Goal: Transaction & Acquisition: Purchase product/service

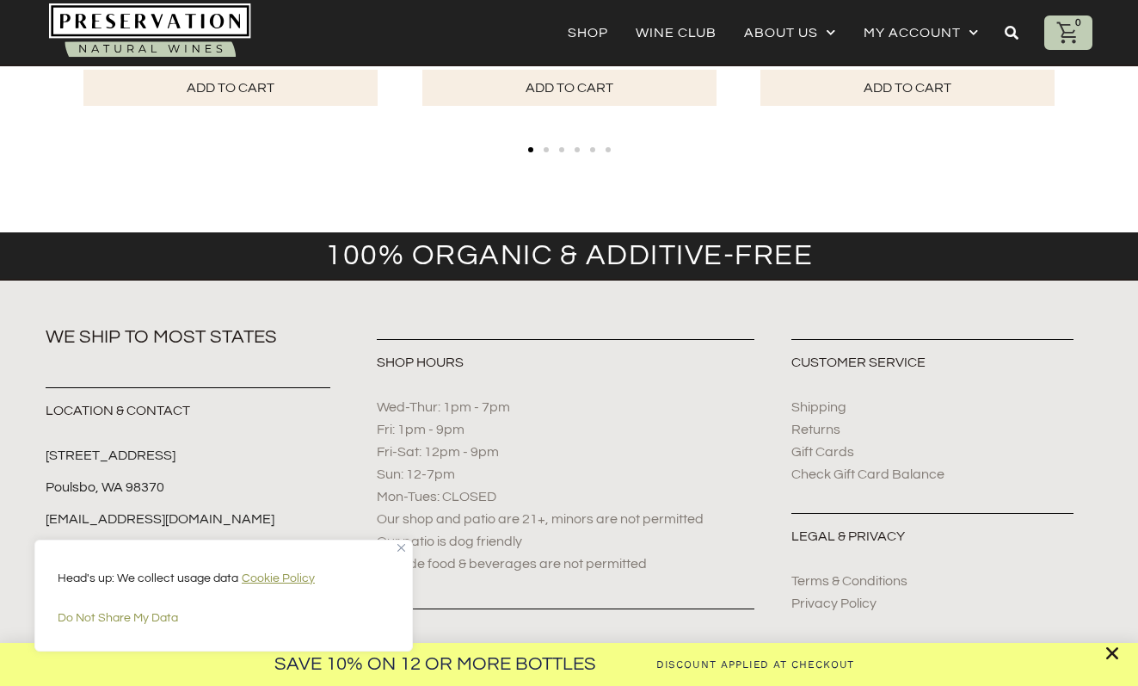
scroll to position [1927, 0]
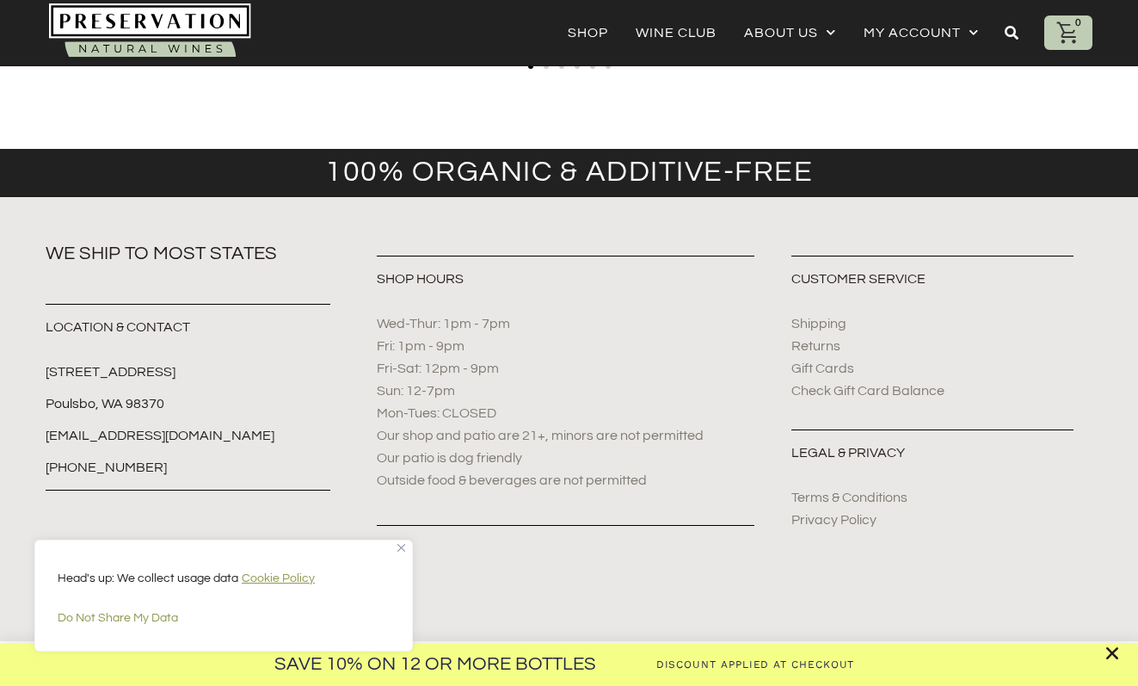
click at [404, 549] on img "Close" at bounding box center [401, 548] width 8 height 8
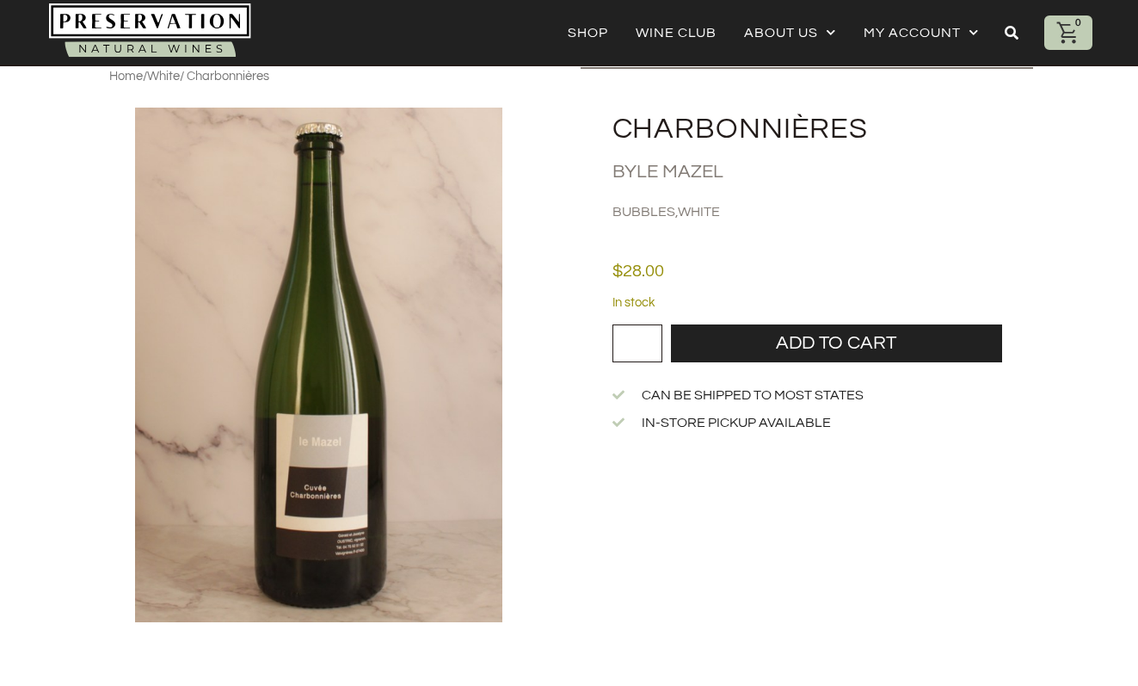
scroll to position [0, 0]
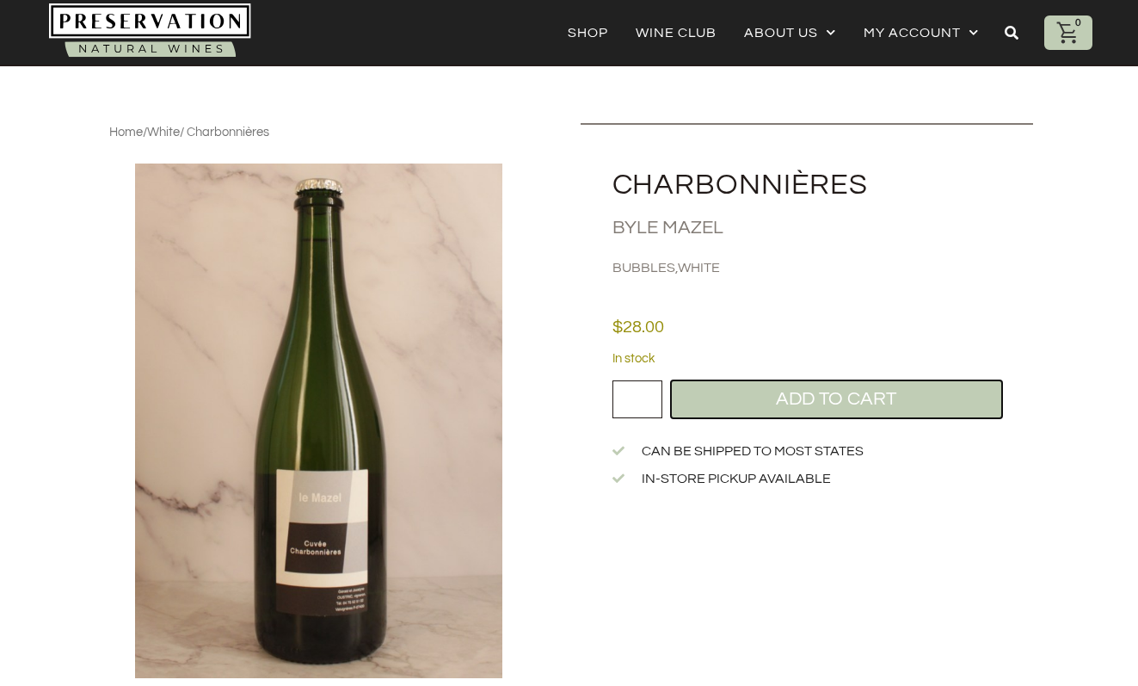
click at [772, 389] on button "Add to cart" at bounding box center [836, 399] width 331 height 38
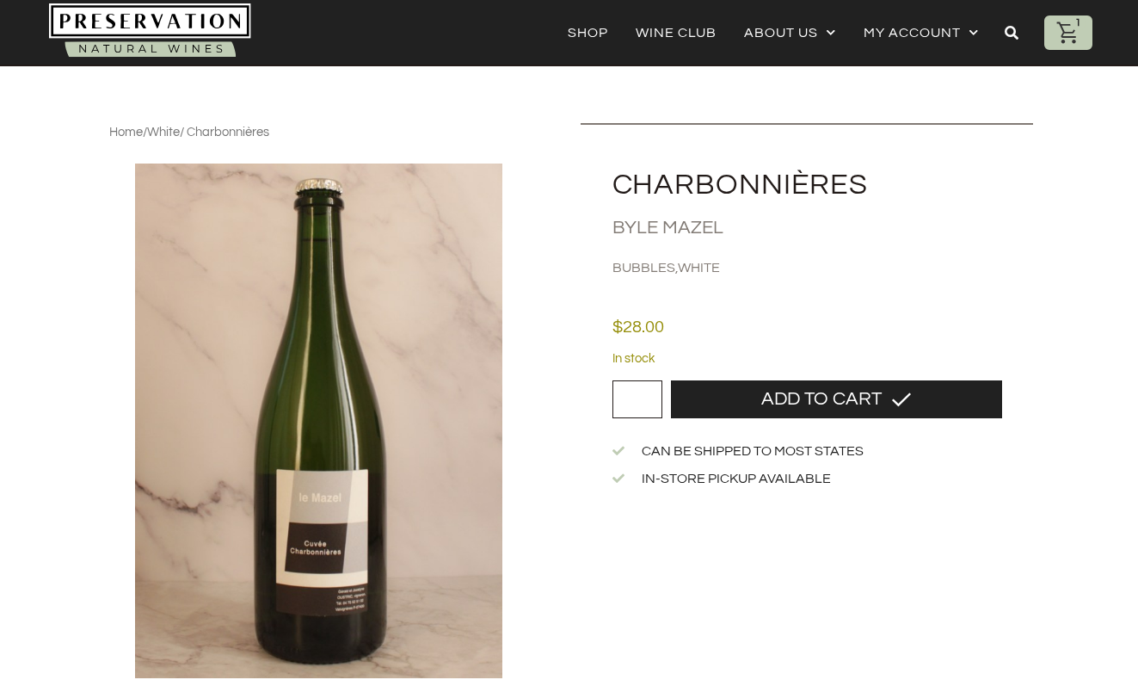
click at [1071, 25] on div "1" at bounding box center [1077, 22] width 15 height 15
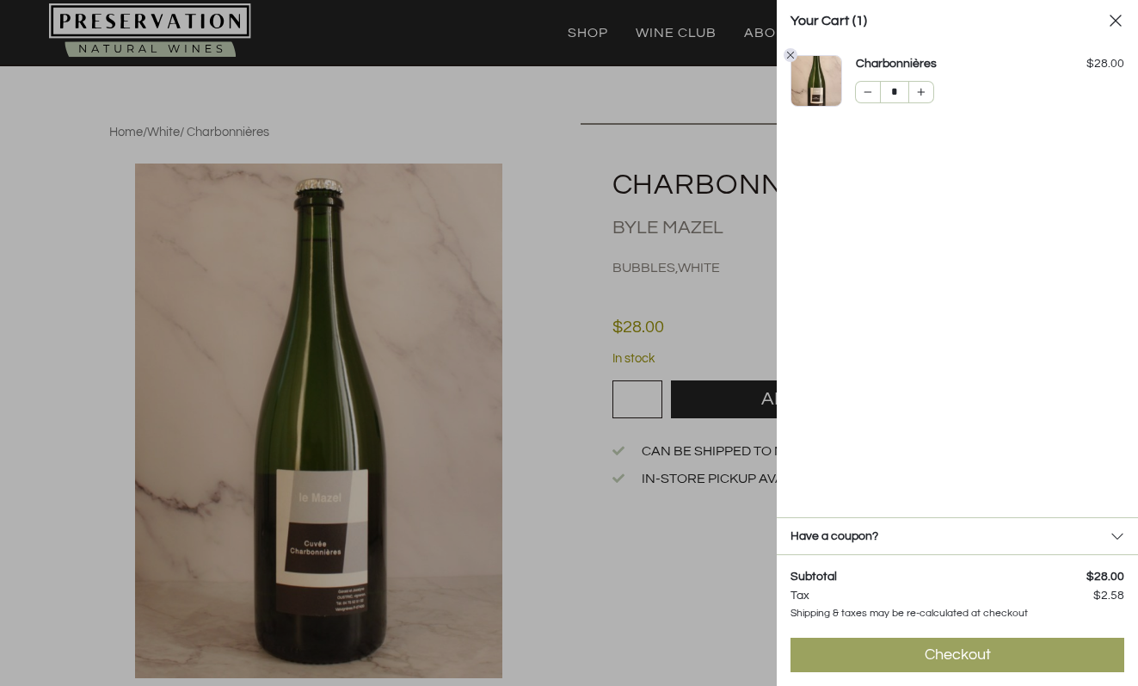
click at [985, 657] on div "Checkout" at bounding box center [958, 654] width 66 height 21
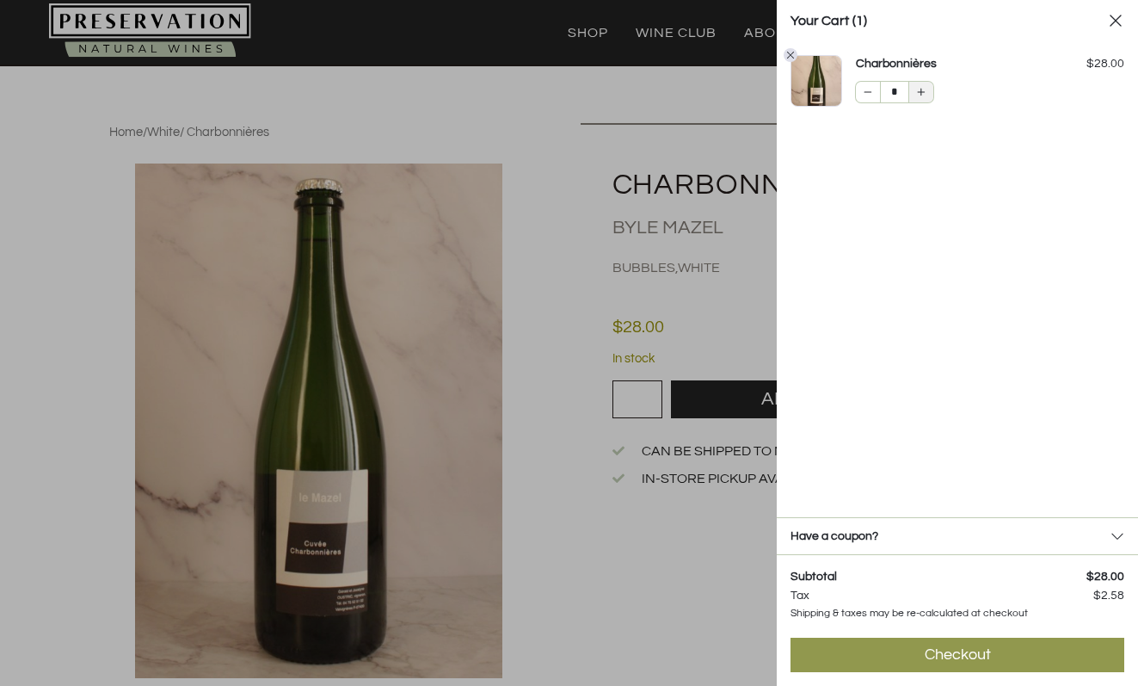
click at [930, 89] on div at bounding box center [921, 92] width 24 height 21
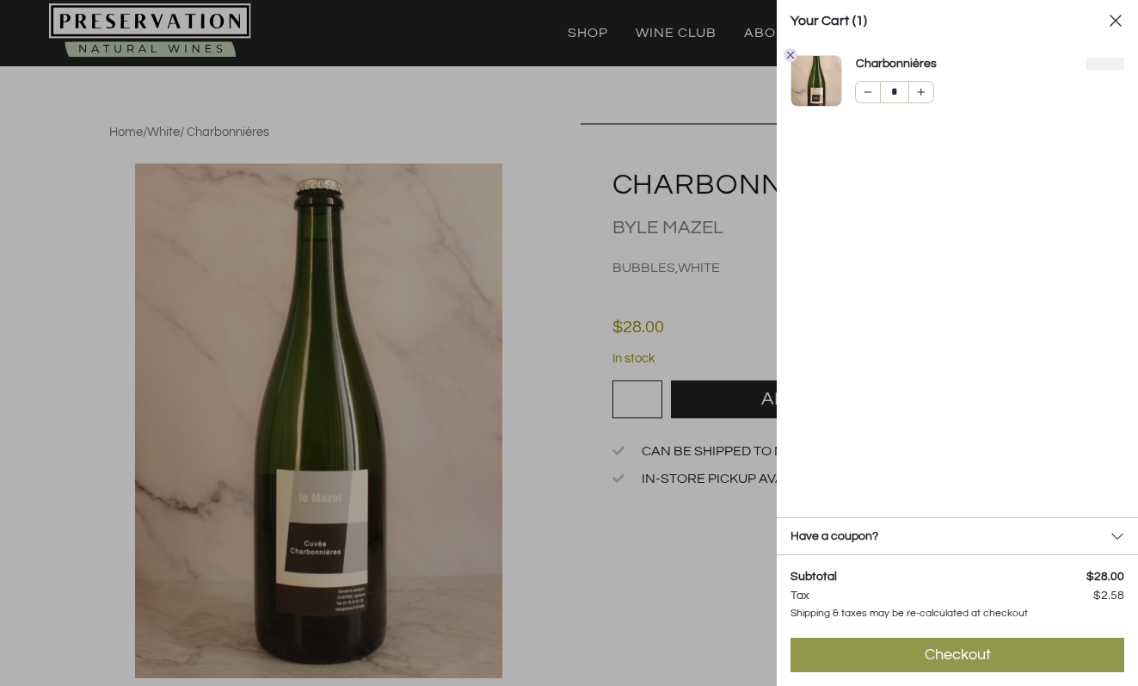
click at [922, 102] on div "Charbonnières *" at bounding box center [929, 83] width 147 height 57
click at [921, 97] on div at bounding box center [921, 92] width 24 height 21
click at [1114, 21] on icon at bounding box center [1115, 20] width 17 height 17
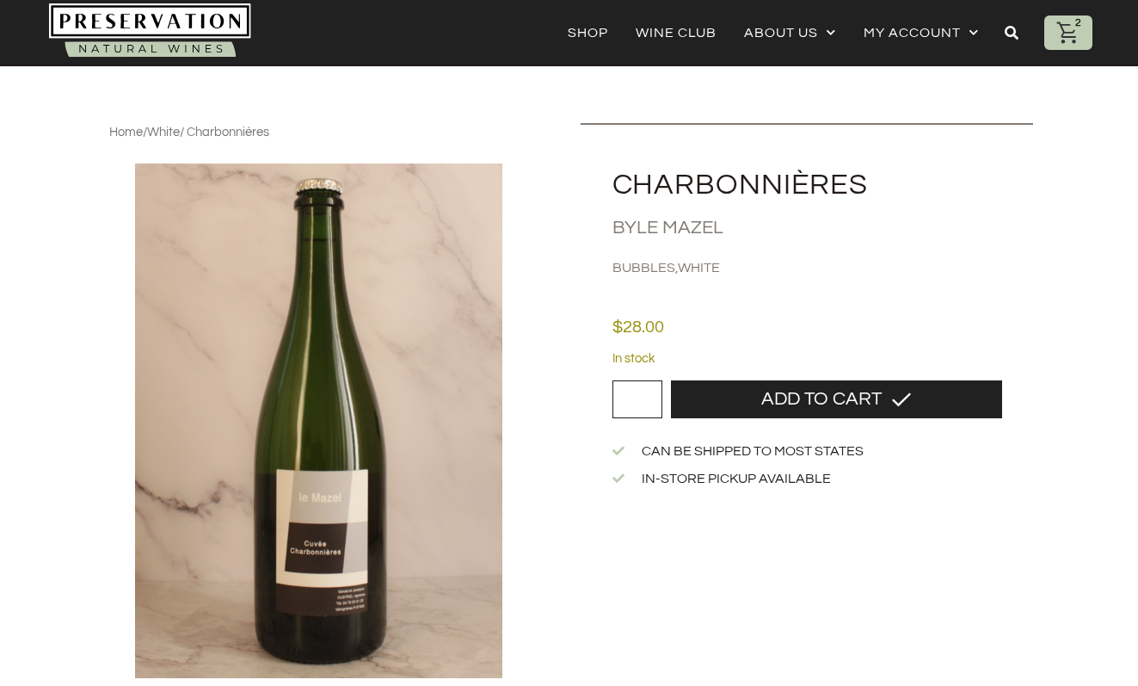
click at [638, 384] on input "*" at bounding box center [638, 399] width 50 height 38
type input "*"
click at [653, 396] on input "*" at bounding box center [638, 399] width 50 height 38
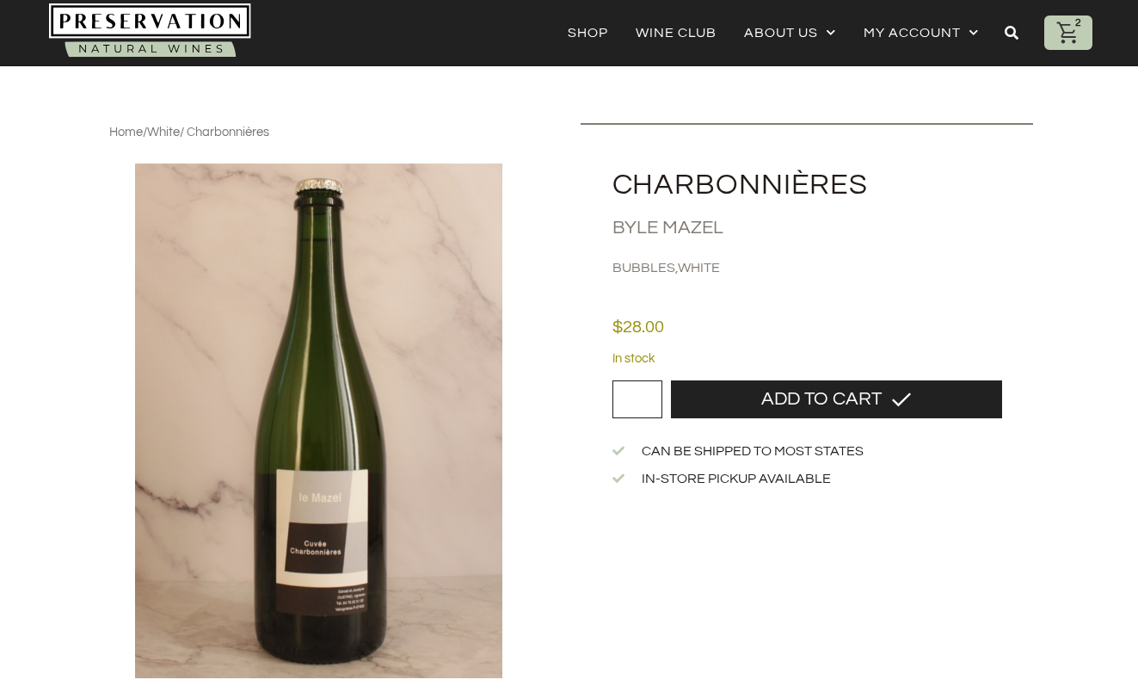
click at [653, 396] on input "*" at bounding box center [638, 399] width 50 height 38
click at [696, 479] on span "In-store Pickup Available" at bounding box center [734, 478] width 194 height 19
click at [649, 395] on input "*" at bounding box center [638, 399] width 50 height 38
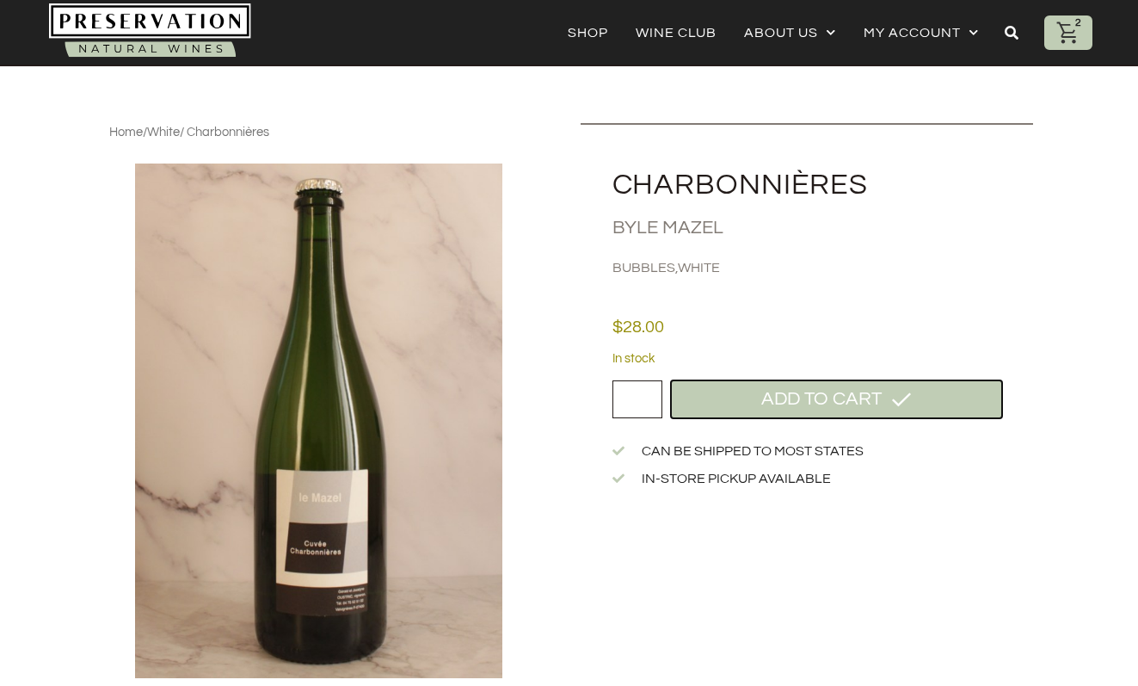
click at [757, 397] on button "Add to cart" at bounding box center [836, 399] width 331 height 38
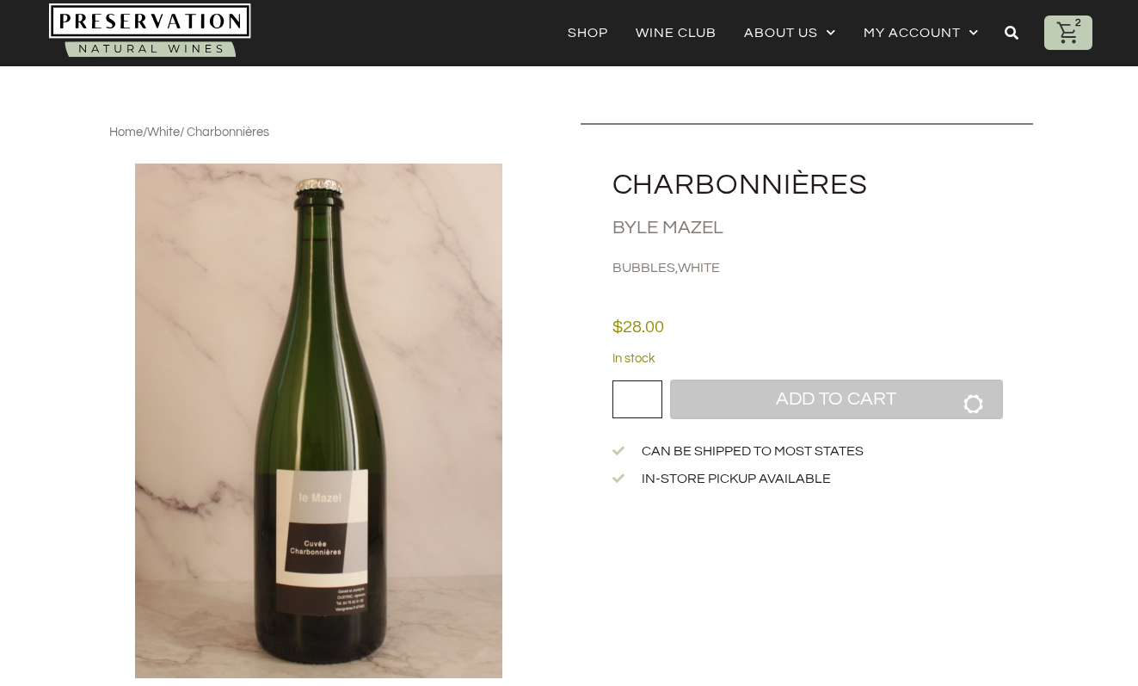
scroll to position [7, 0]
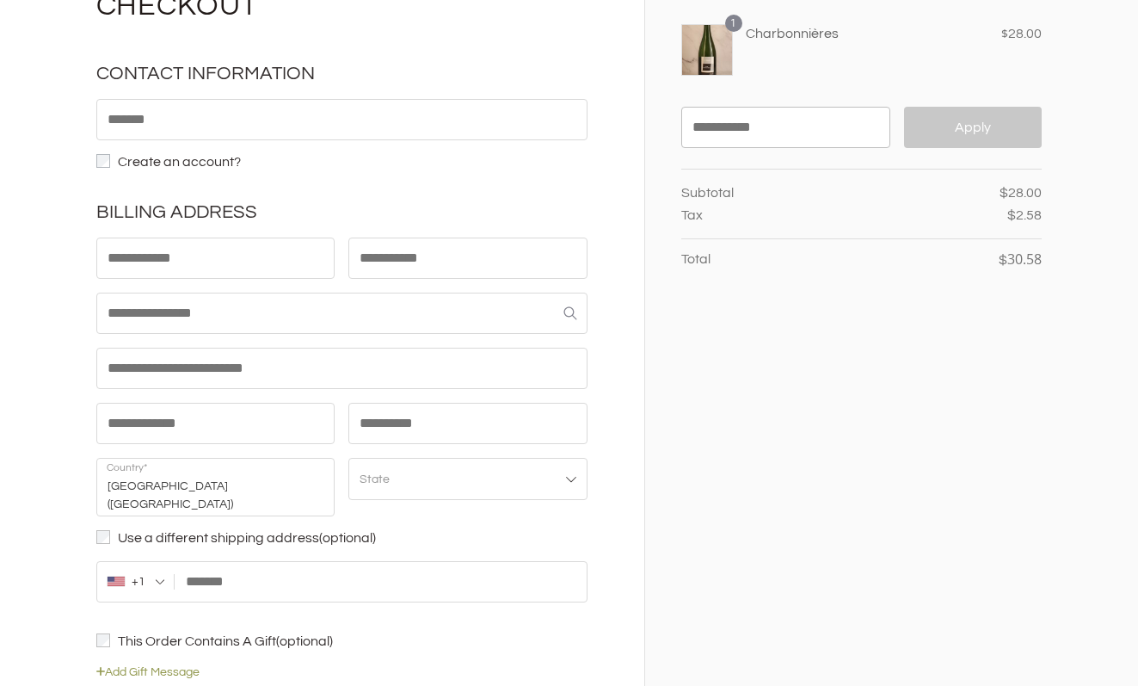
scroll to position [58, 0]
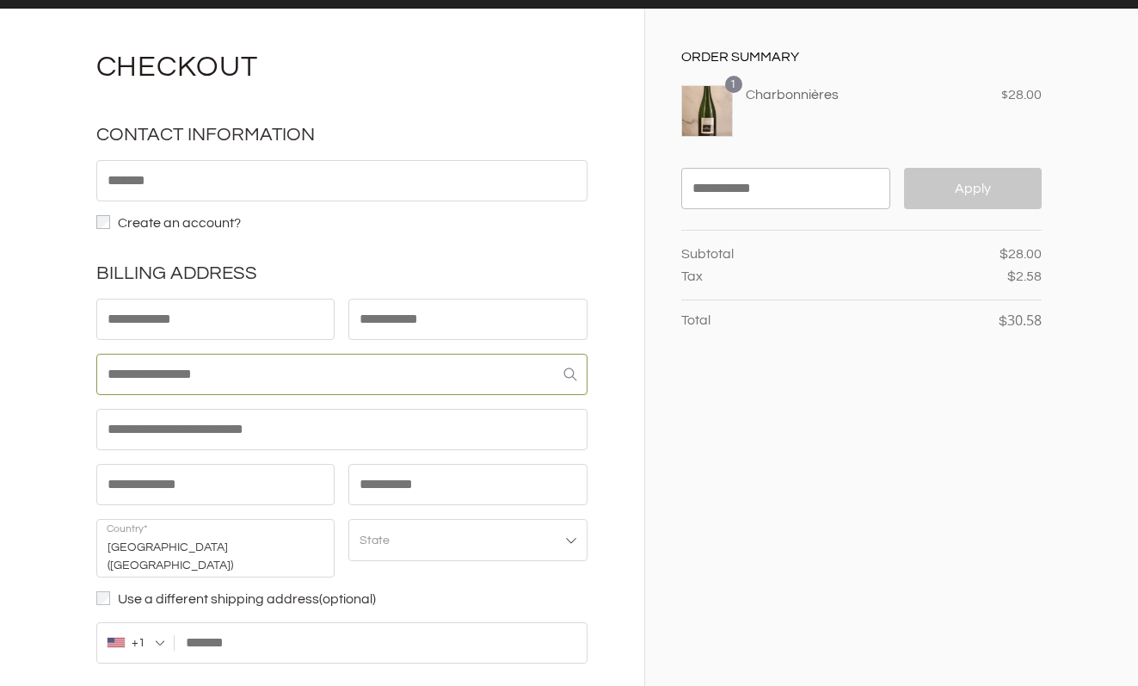
click at [283, 362] on input "Street address *" at bounding box center [341, 374] width 491 height 41
click at [268, 555] on strong "United States (US)" at bounding box center [215, 548] width 239 height 59
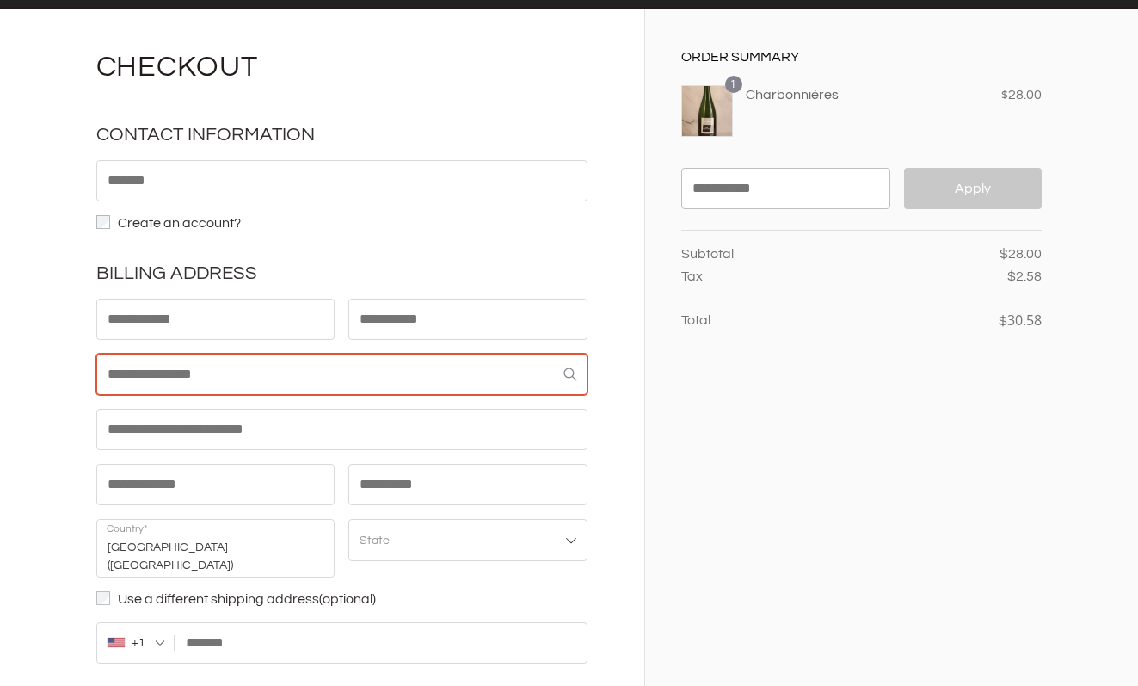
click at [268, 535] on strong "United States (US)" at bounding box center [215, 548] width 239 height 59
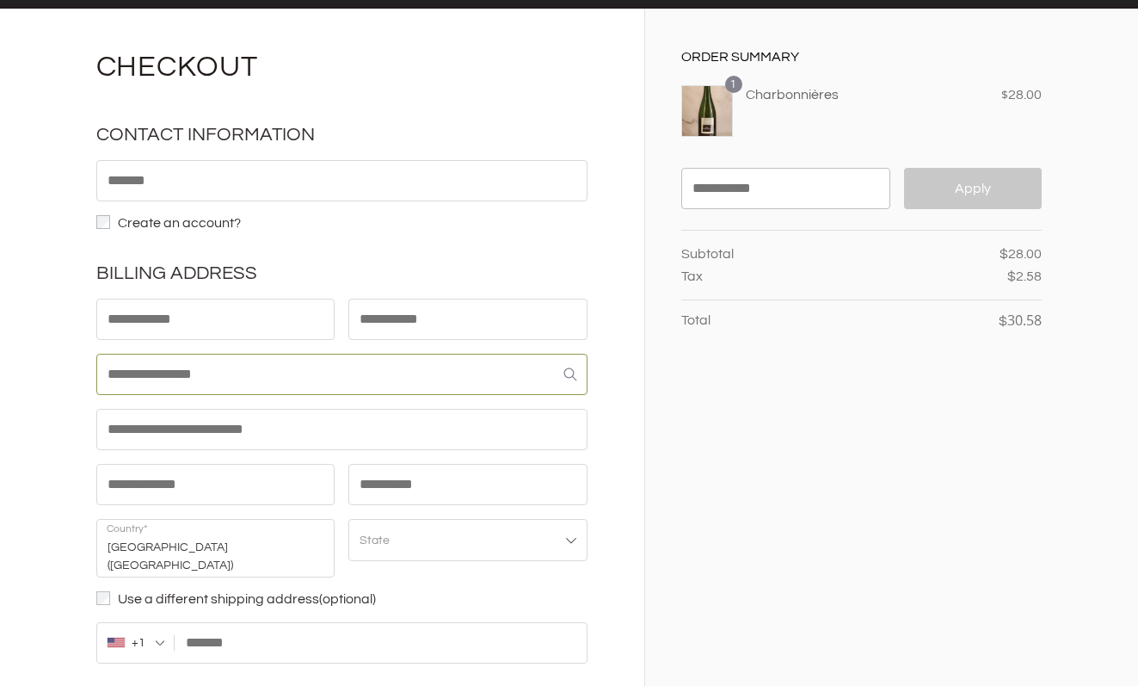
click at [293, 378] on input "Street address *" at bounding box center [341, 374] width 491 height 41
type input "**********"
type input "*****"
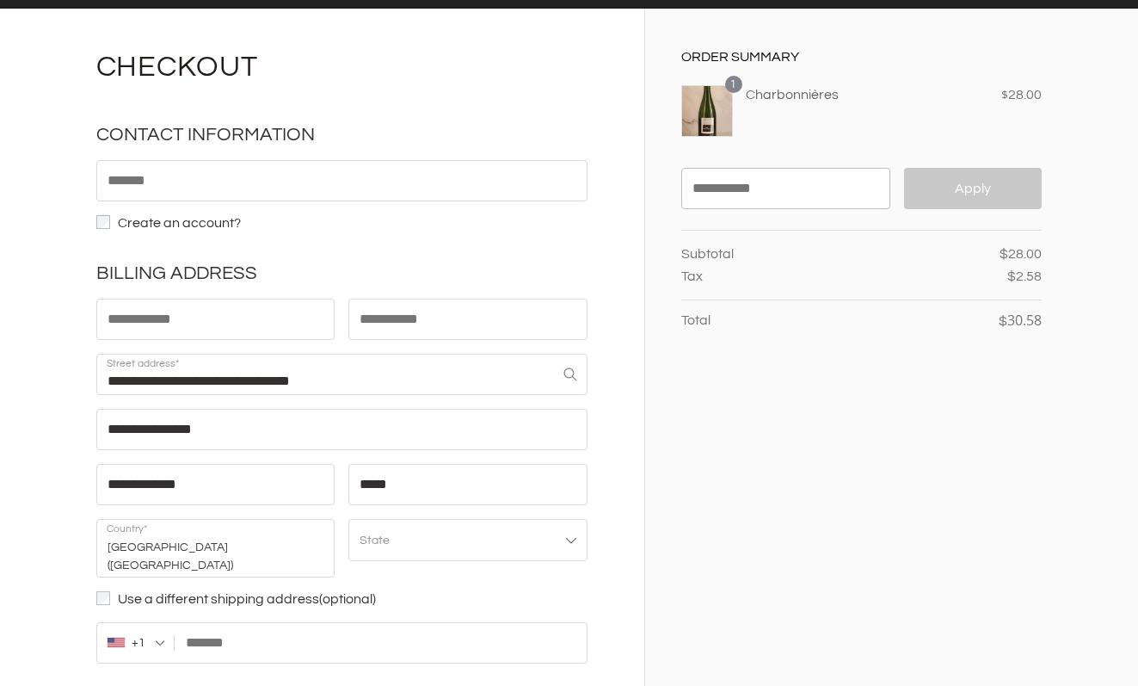
select select "**"
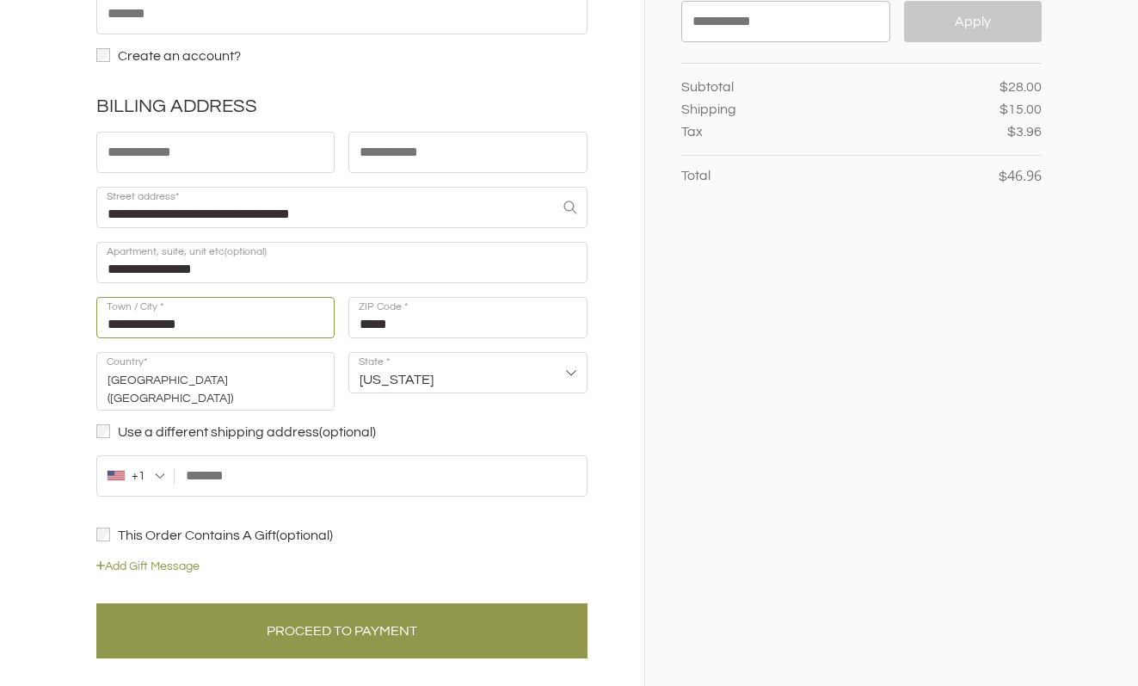
scroll to position [95, 0]
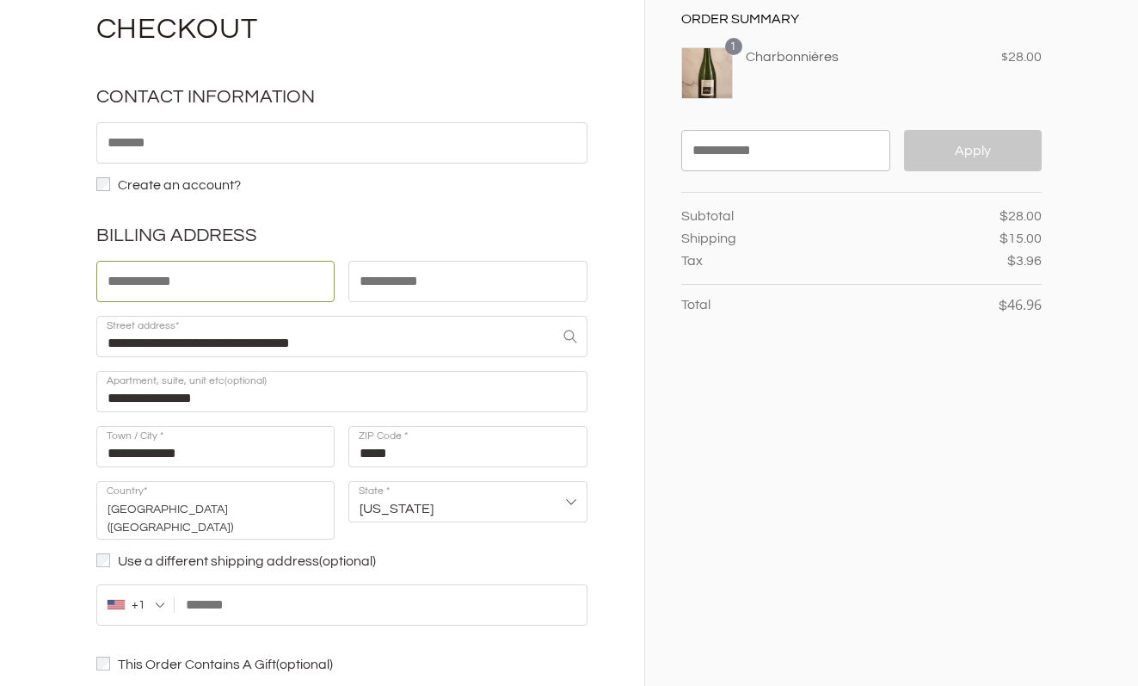
click at [268, 279] on input "First name *" at bounding box center [215, 281] width 239 height 41
type input "*****"
type input "****"
click at [286, 146] on input "Email *" at bounding box center [341, 142] width 491 height 41
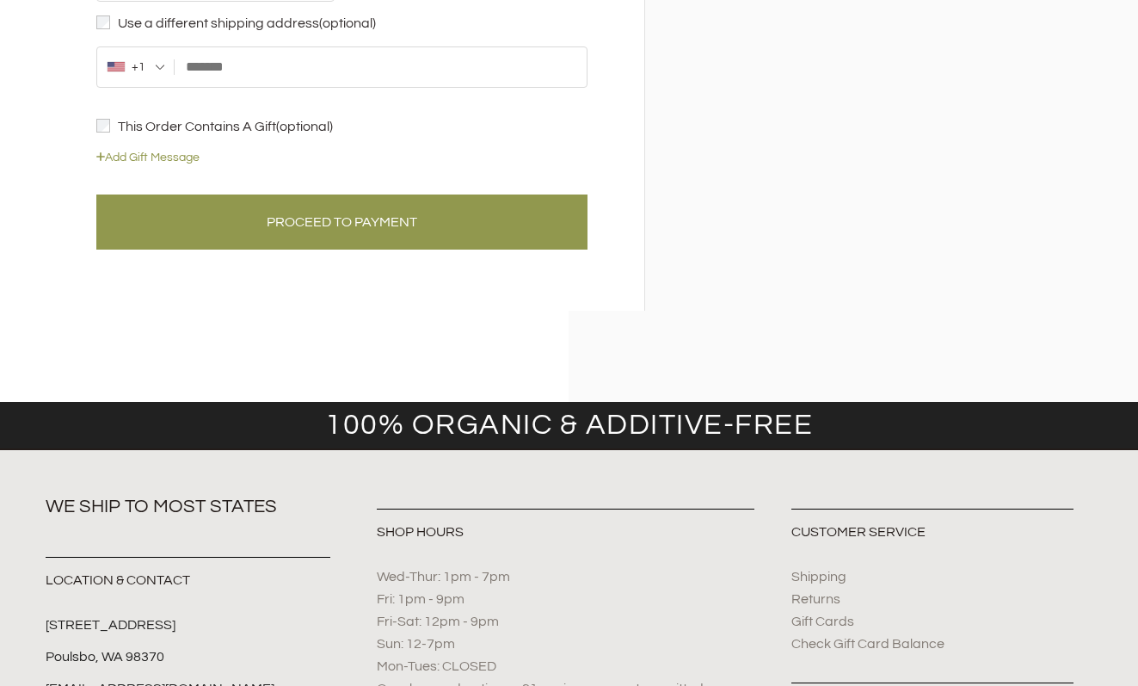
scroll to position [578, 0]
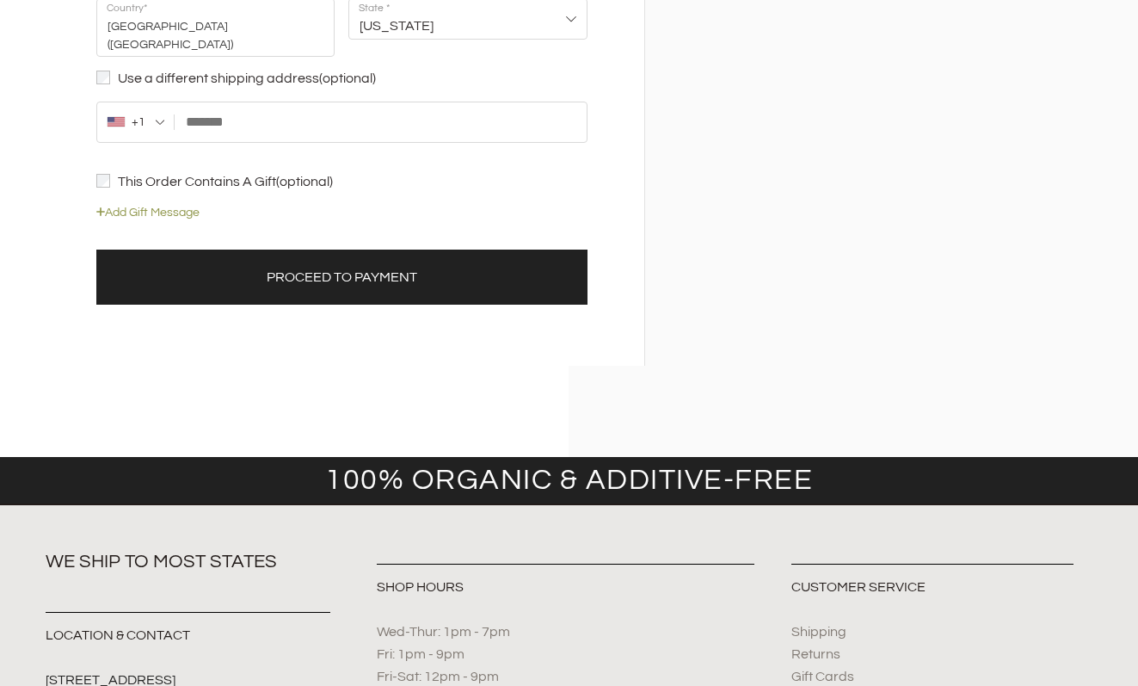
type input "**********"
click at [349, 260] on button "Proceed to Payment" at bounding box center [341, 276] width 491 height 55
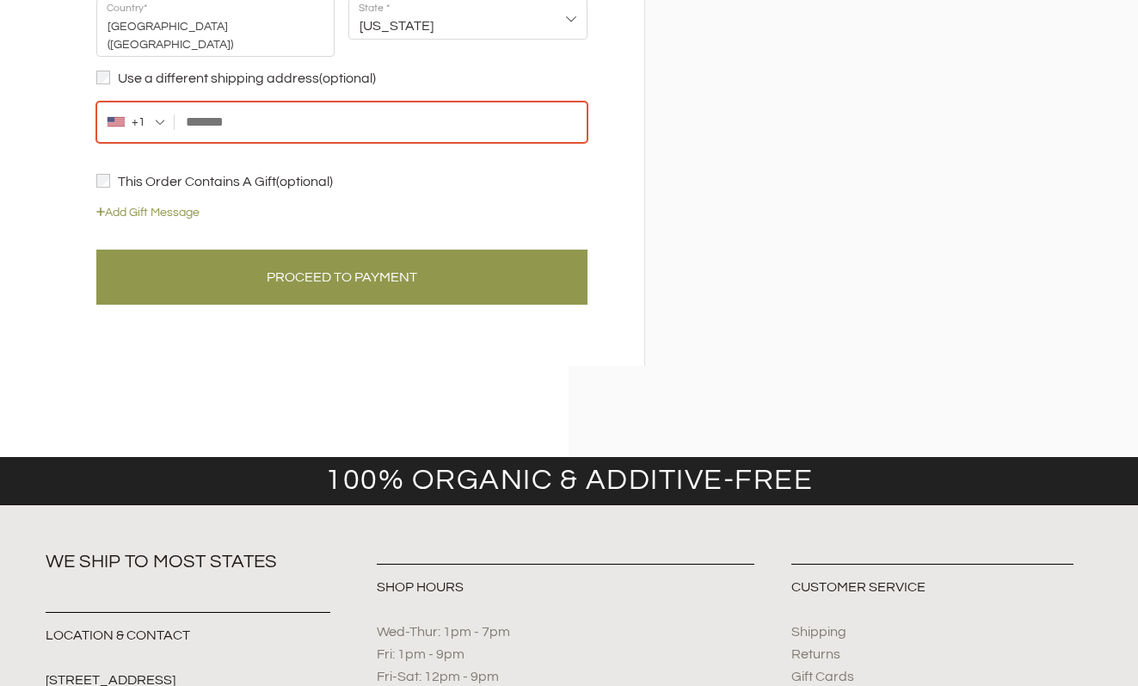
scroll to position [621, 0]
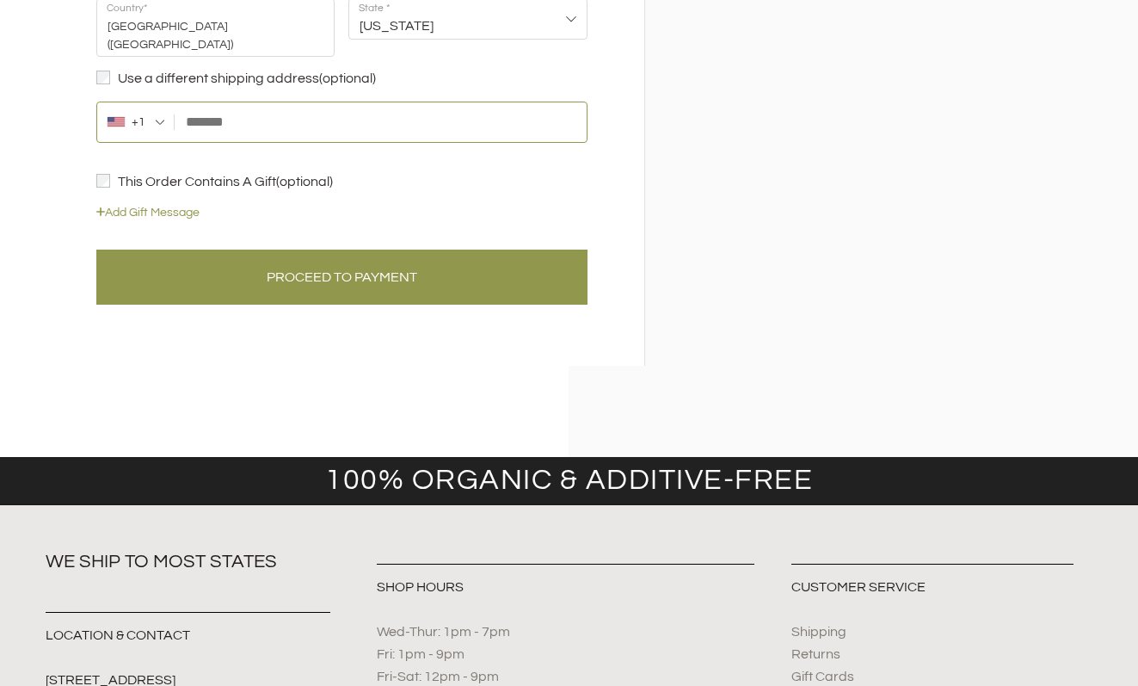
click at [347, 110] on input "Phone *" at bounding box center [341, 122] width 491 height 41
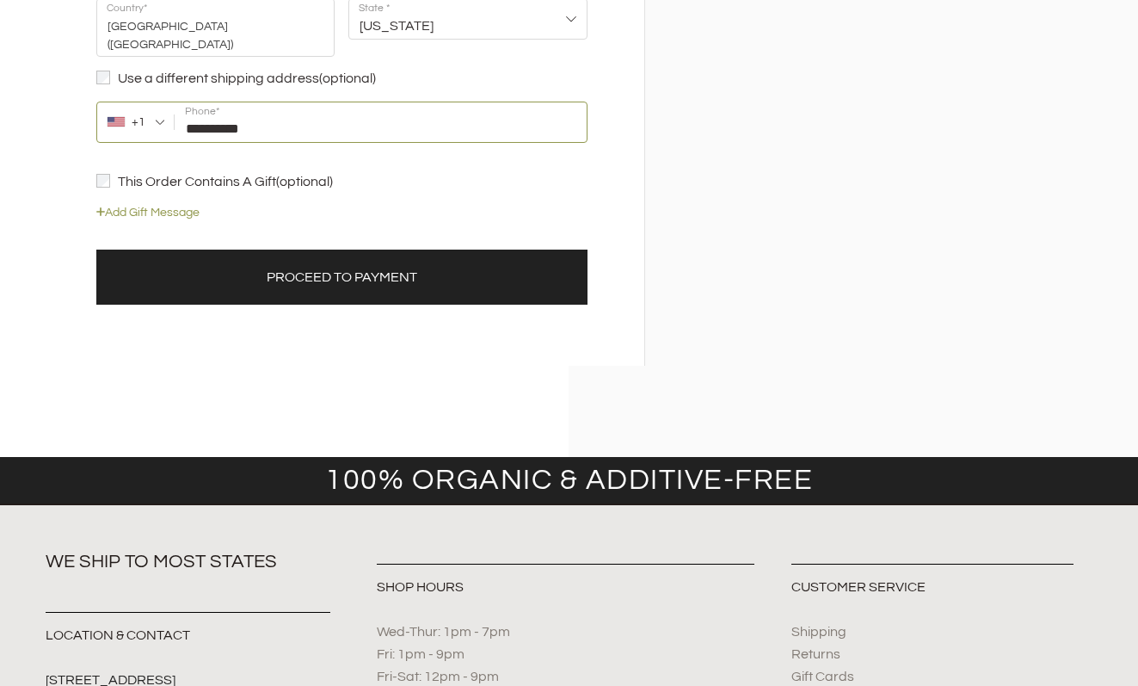
type input "**********"
click at [374, 266] on button "Proceed to Payment" at bounding box center [341, 276] width 491 height 55
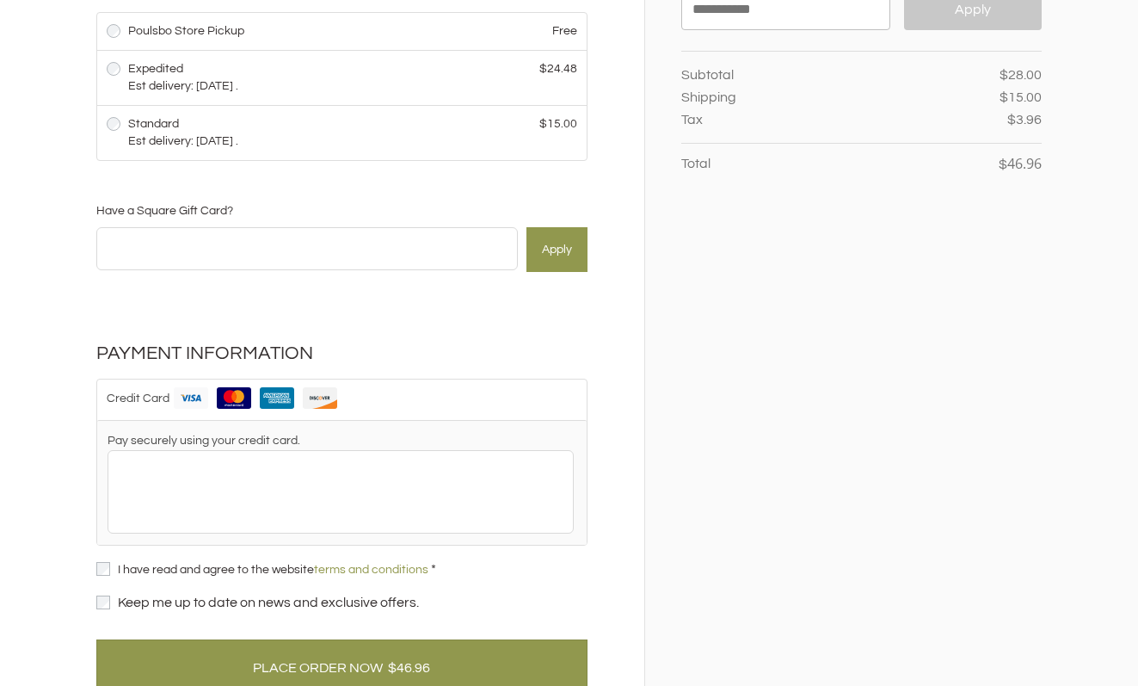
scroll to position [0, 0]
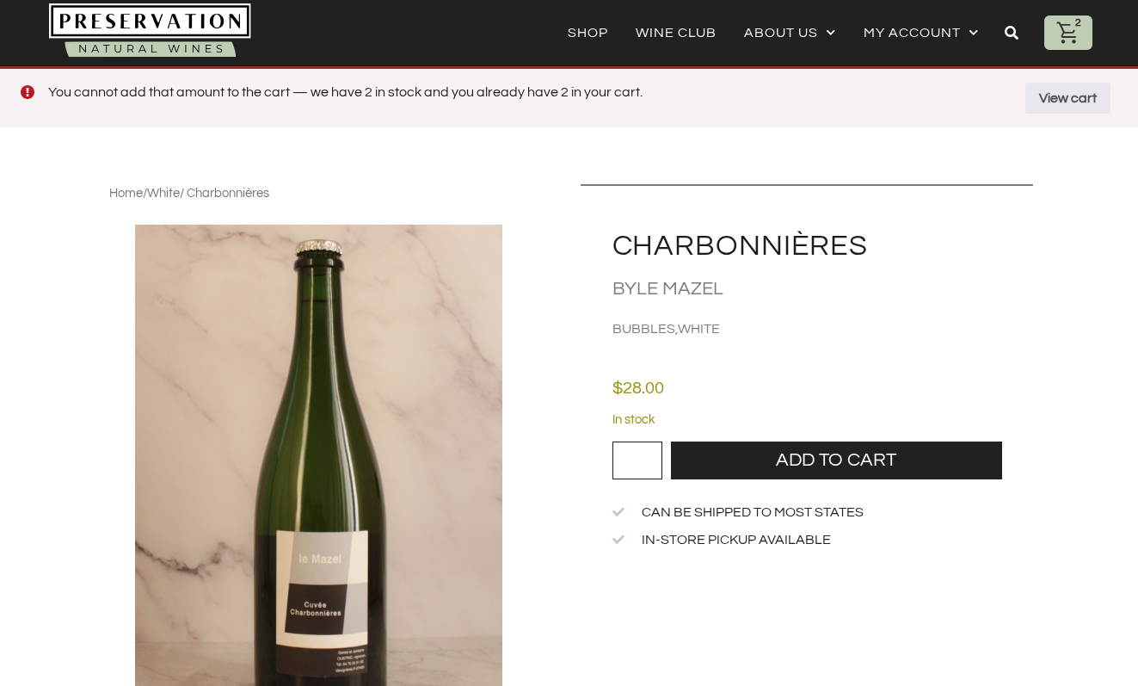
scroll to position [7, 0]
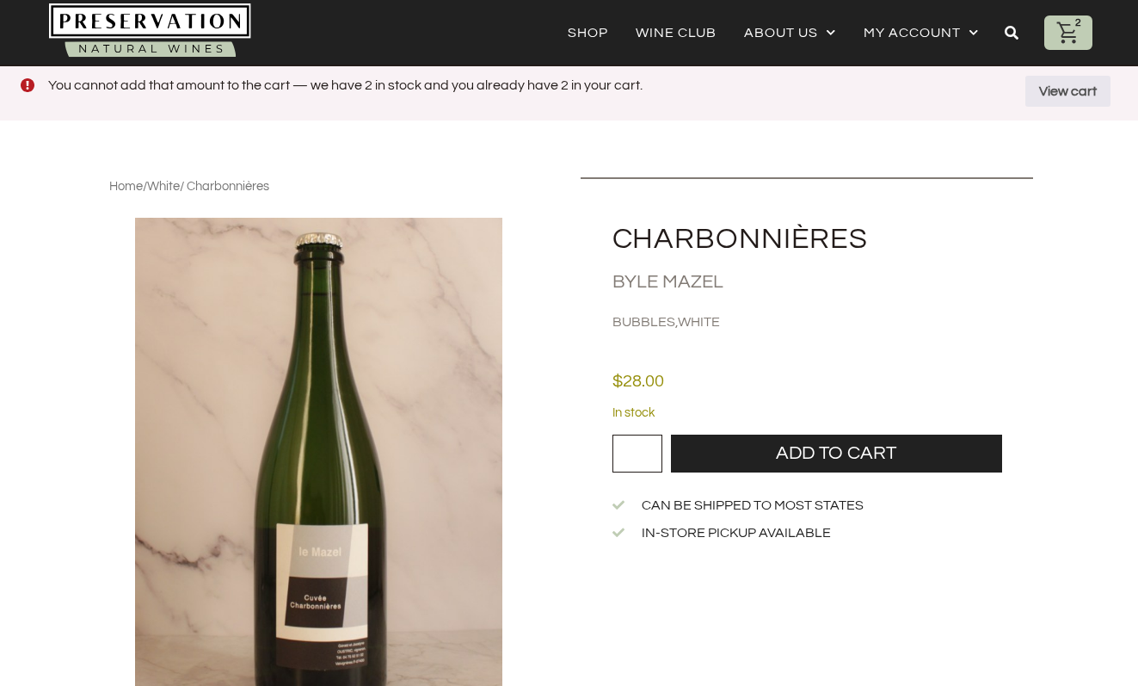
click at [644, 446] on input "*" at bounding box center [638, 453] width 50 height 38
click at [1060, 30] on icon at bounding box center [1069, 33] width 26 height 26
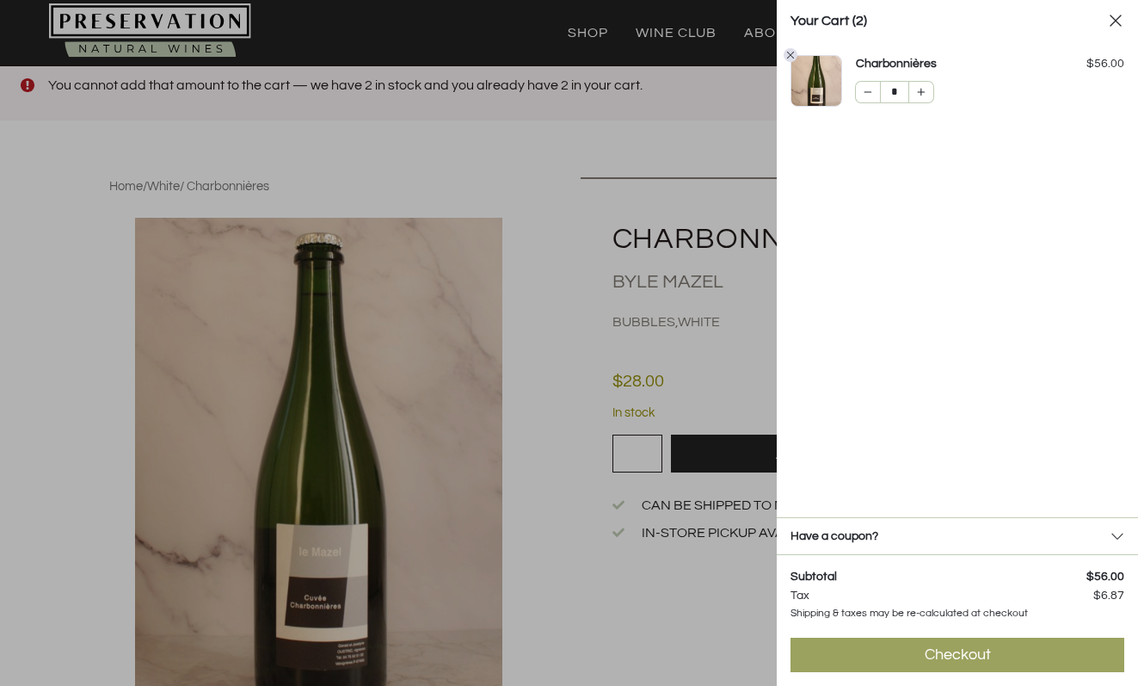
click at [950, 651] on div "Checkout" at bounding box center [958, 654] width 66 height 21
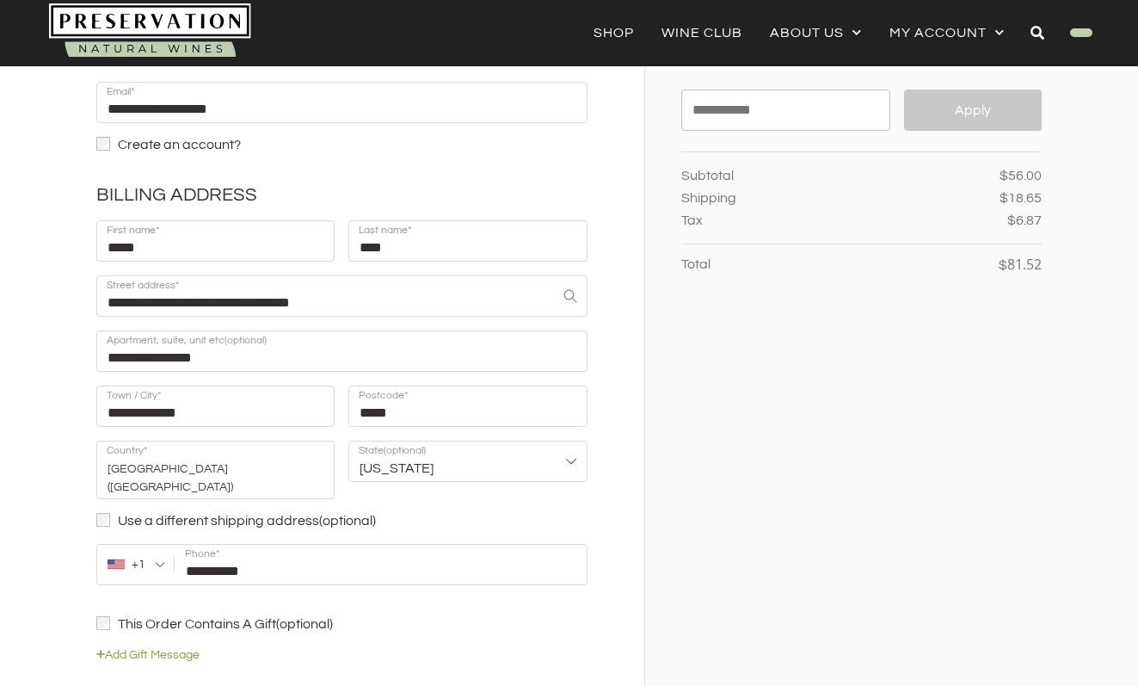
scroll to position [157, 0]
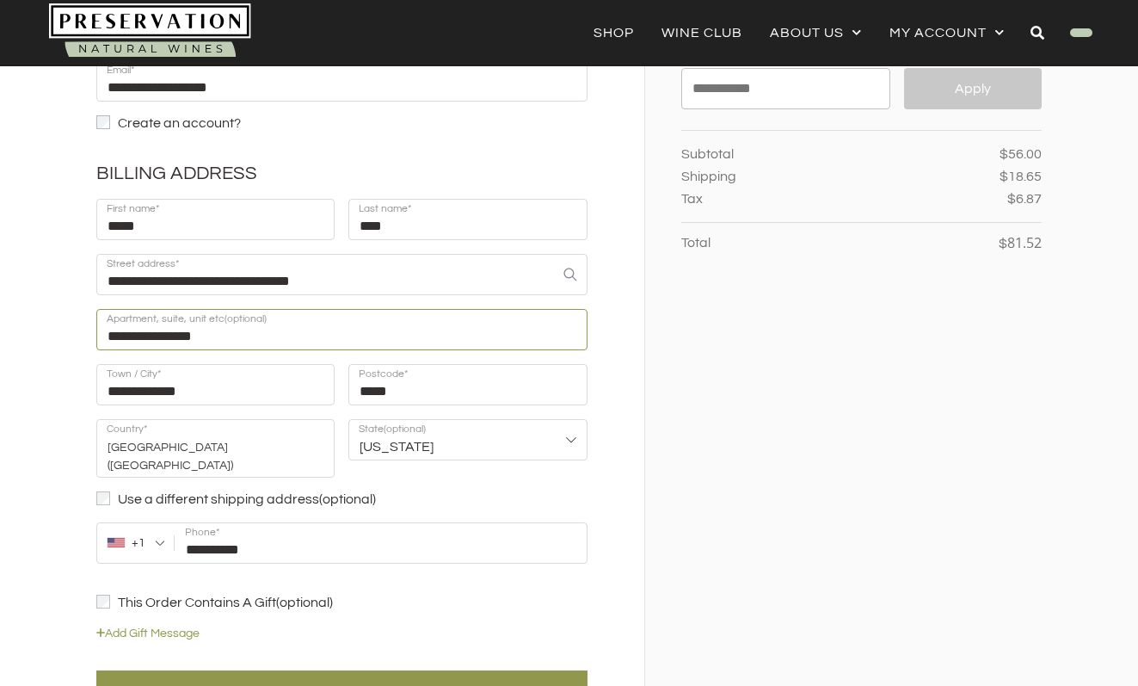
click at [346, 341] on input "**********" at bounding box center [341, 329] width 491 height 41
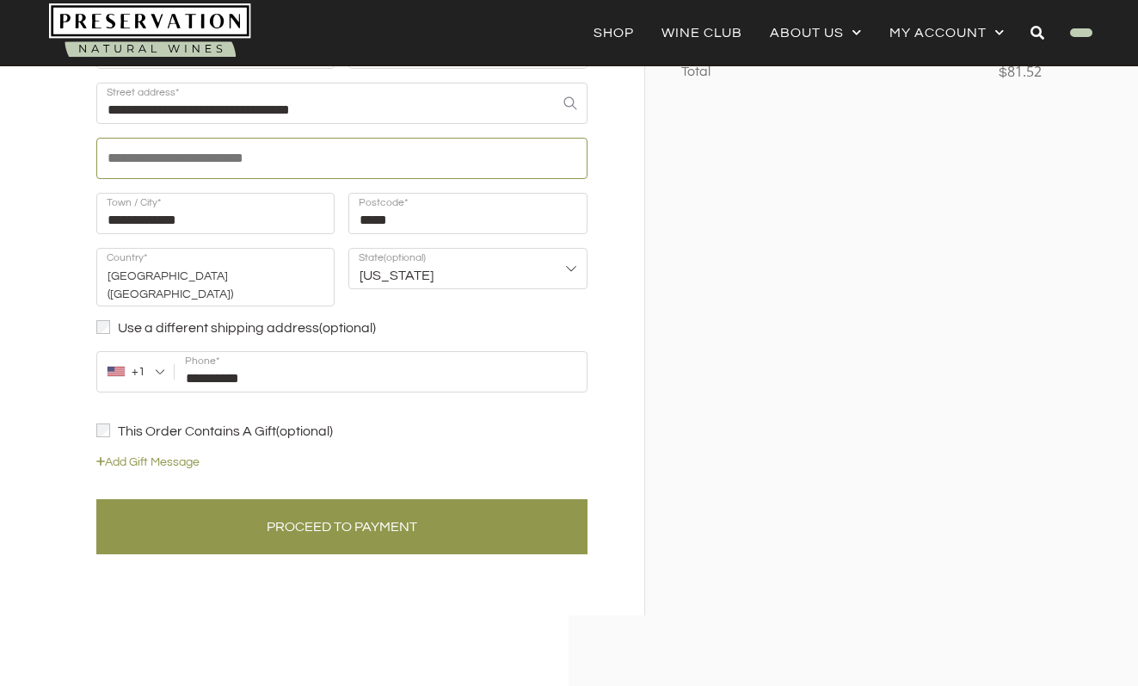
scroll to position [0, 0]
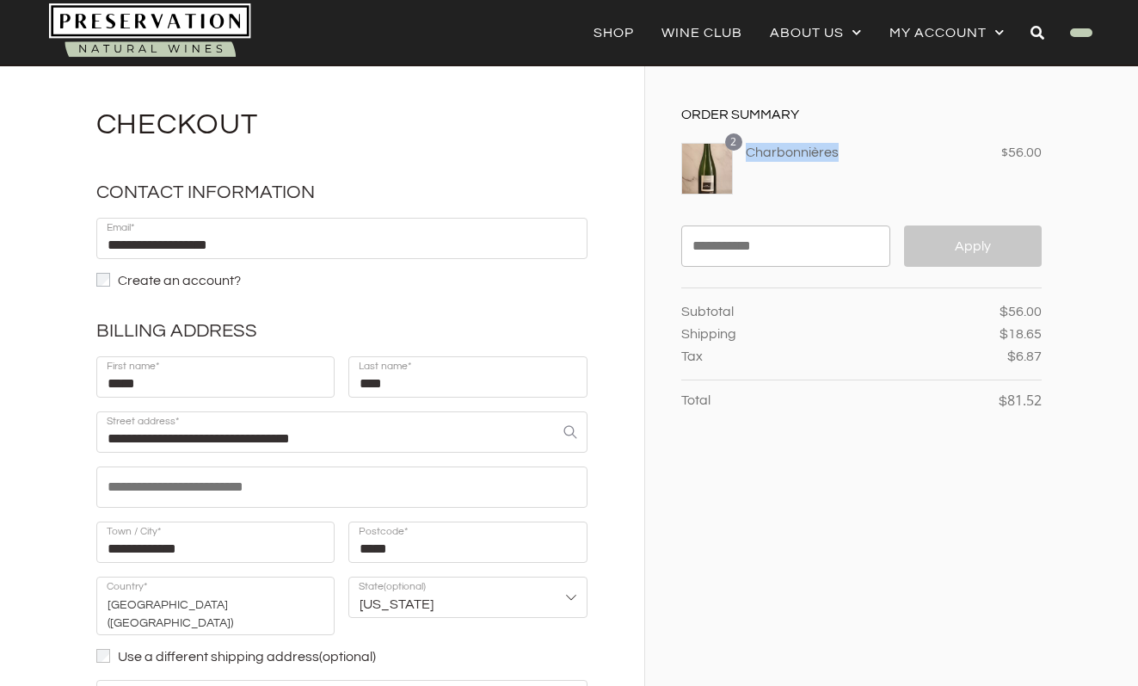
drag, startPoint x: 861, startPoint y: 157, endPoint x: 745, endPoint y: 152, distance: 116.3
click at [746, 152] on span "Charbonnières × 2" at bounding box center [827, 152] width 163 height 19
copy span "Charbonnières"
click at [840, 558] on div "Order Summary 2 Charbonnières × 2 $ 56.00 Coupon code Apply $" at bounding box center [843, 505] width 397 height 878
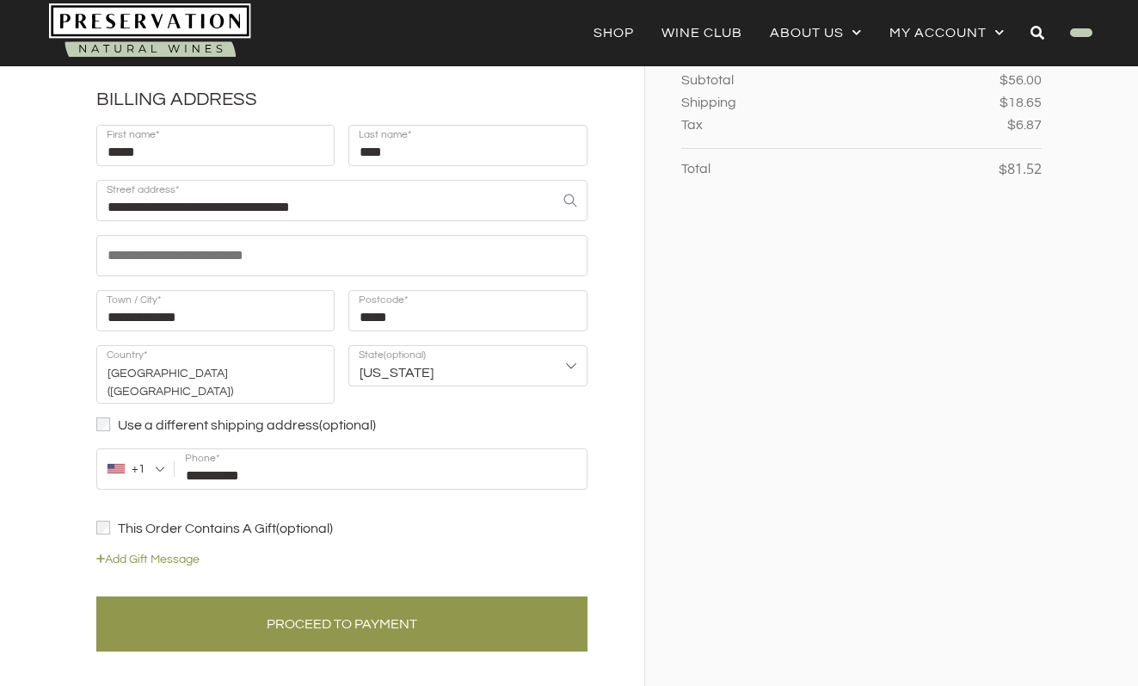
scroll to position [232, 0]
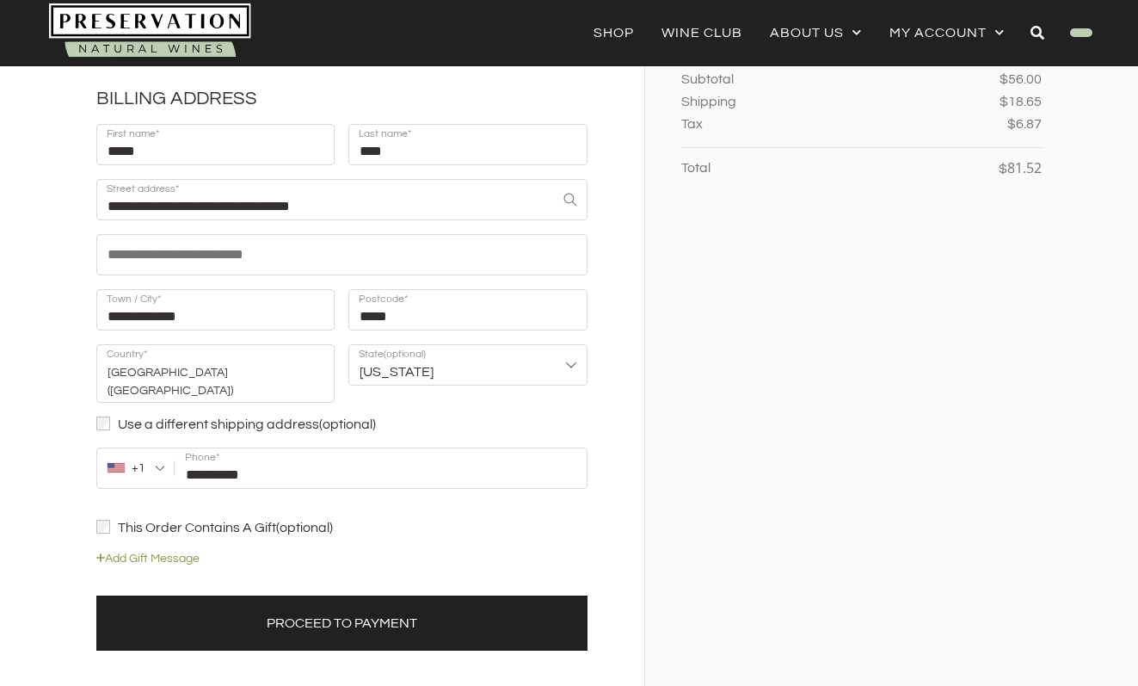
click at [363, 619] on button "Proceed to Payment" at bounding box center [341, 622] width 491 height 55
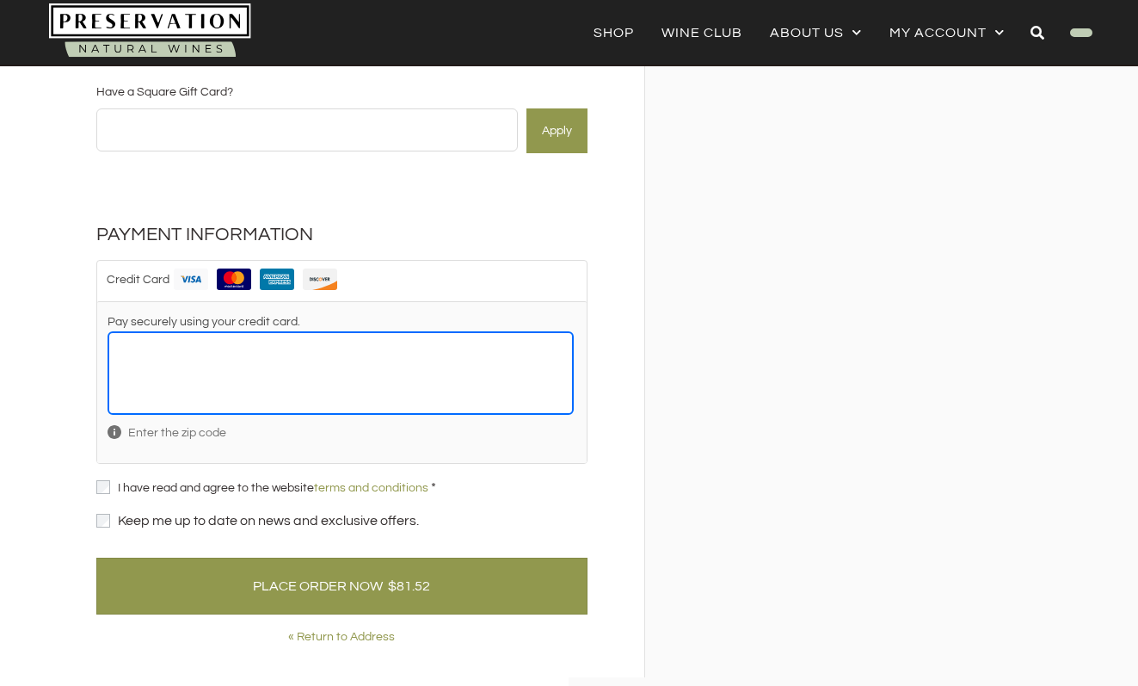
scroll to position [368, 0]
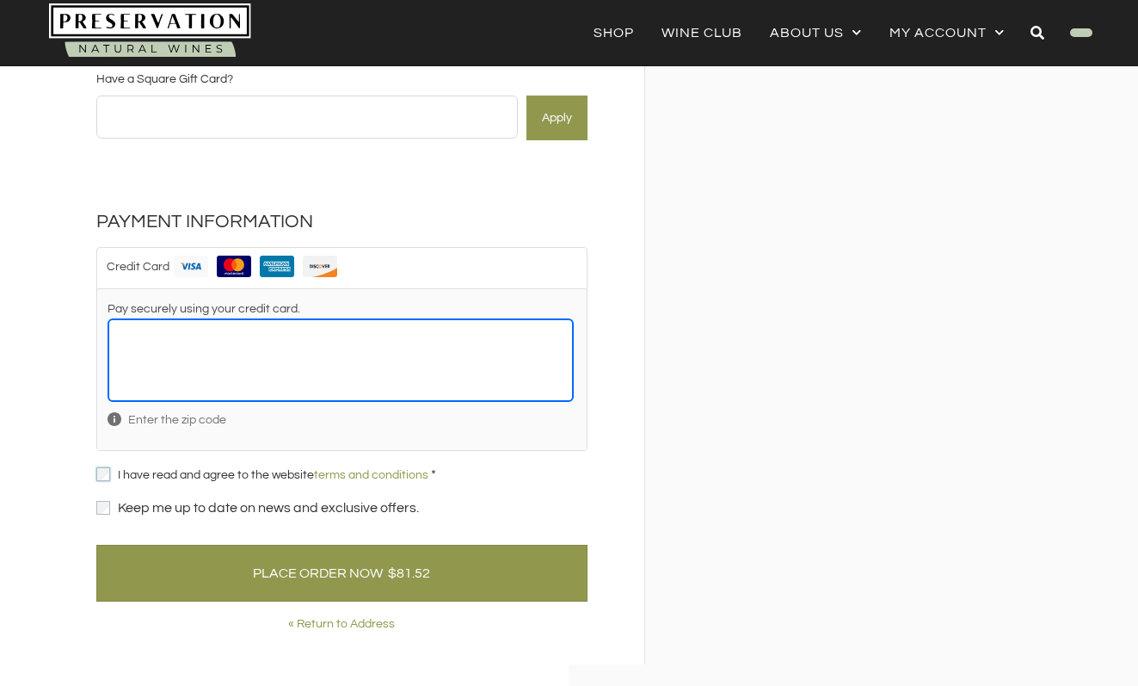
click at [102, 474] on div "Legal & Privacy Terms of Service (U.S.) This website, preservationwines.com, is…" at bounding box center [341, 549] width 491 height 169
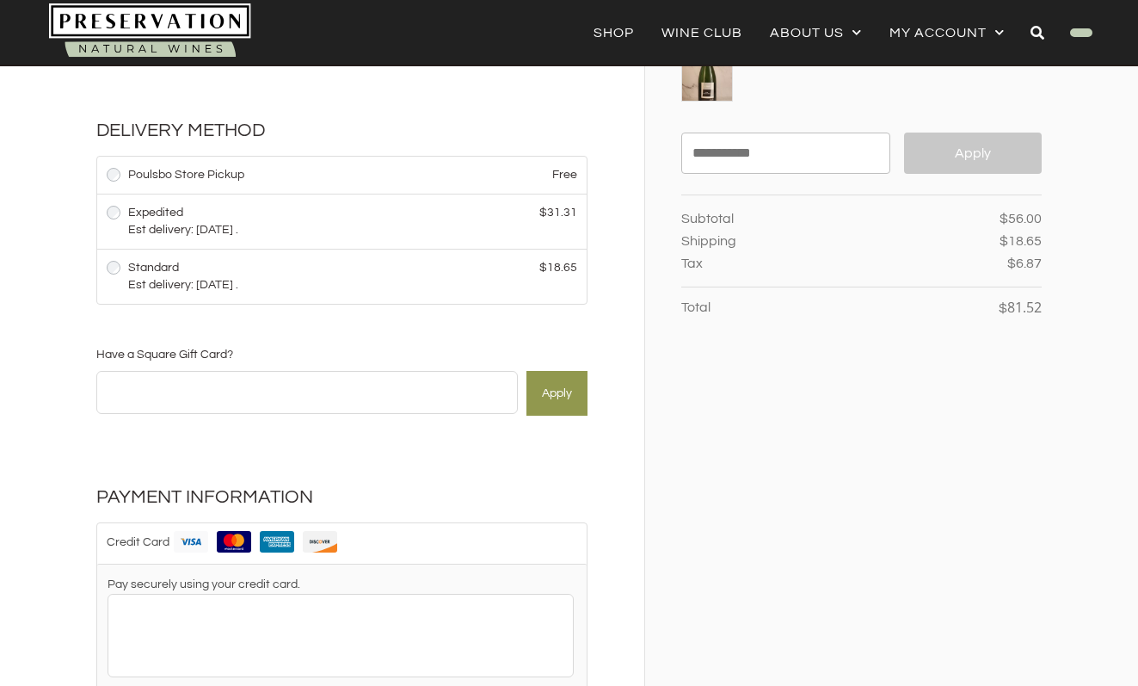
scroll to position [0, 0]
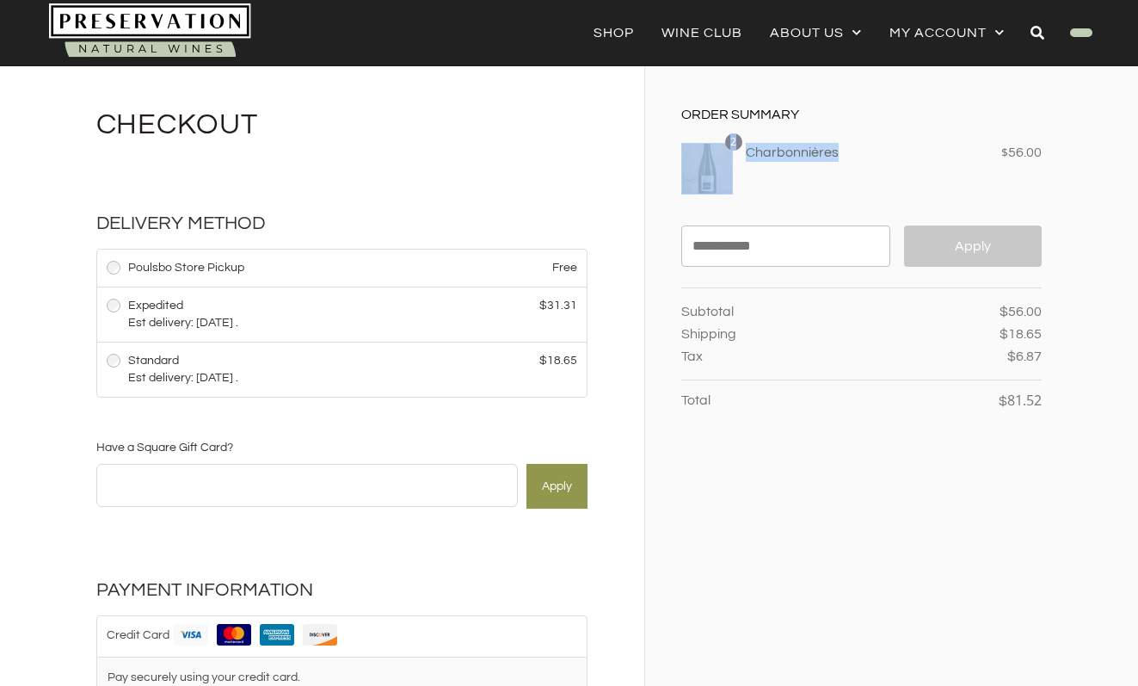
drag, startPoint x: 865, startPoint y: 148, endPoint x: 730, endPoint y: 148, distance: 135.9
click at [730, 148] on td "2 Charbonnières × 2" at bounding box center [807, 168] width 253 height 72
copy td "2 Charbonnières"
click at [793, 558] on div "Order Summary 2 Charbonnières × 2 $ 56.00 Coupon code Apply $" at bounding box center [843, 530] width 397 height 929
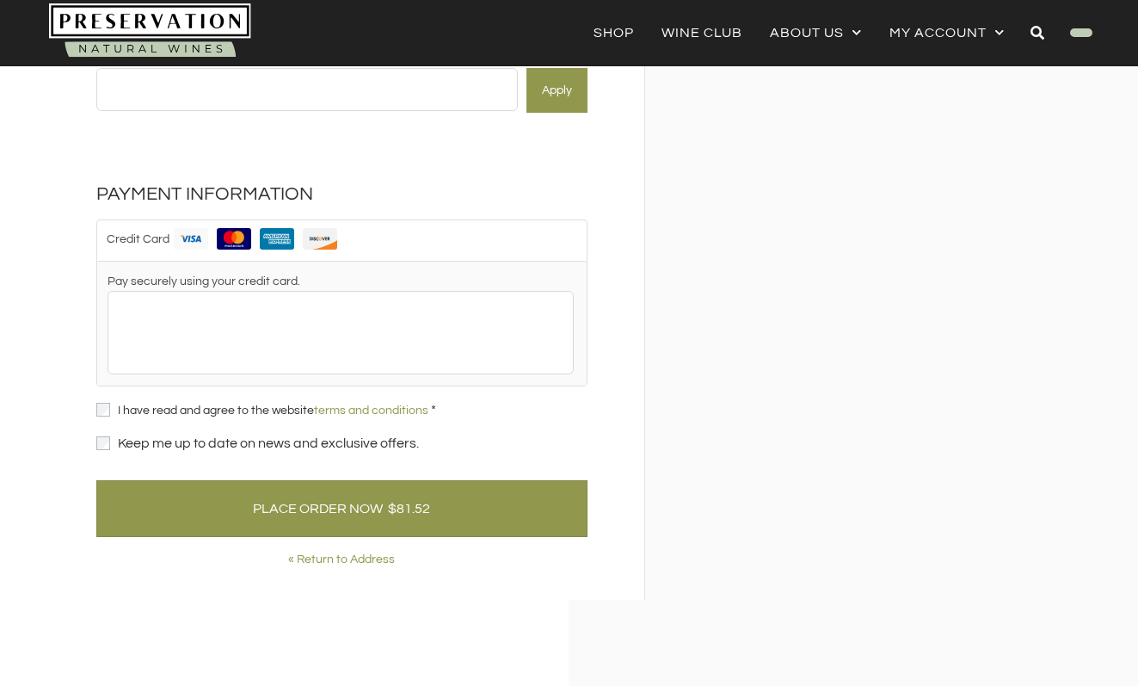
scroll to position [410, 0]
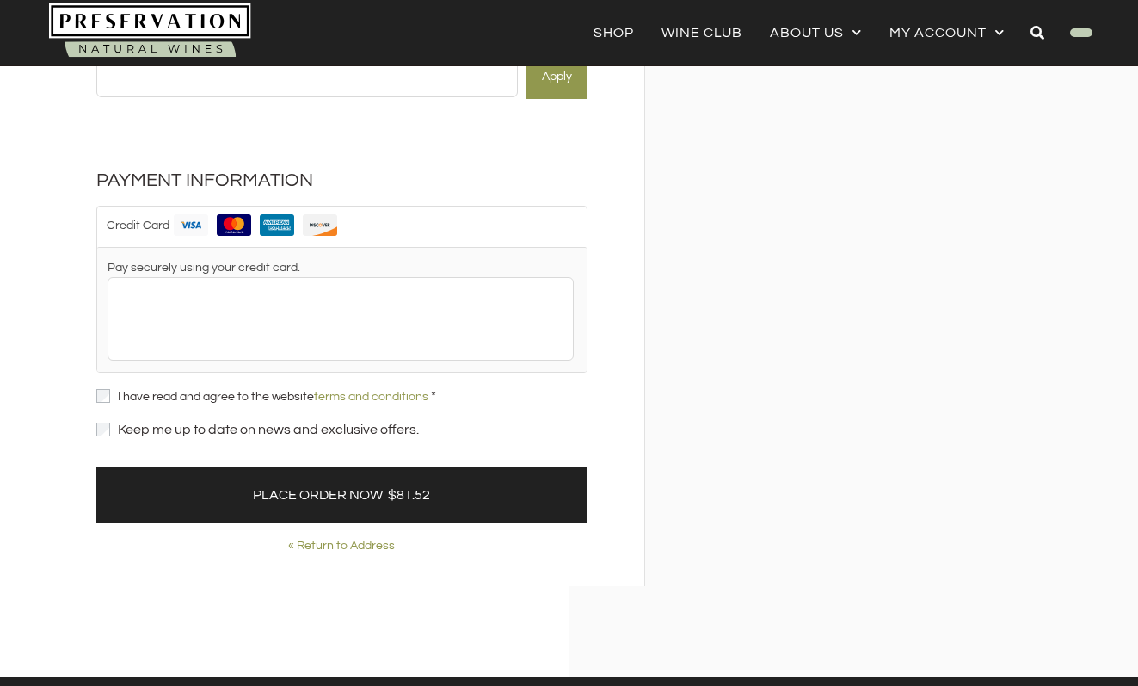
click at [460, 513] on button "Place Order Now $81.52" at bounding box center [341, 494] width 491 height 57
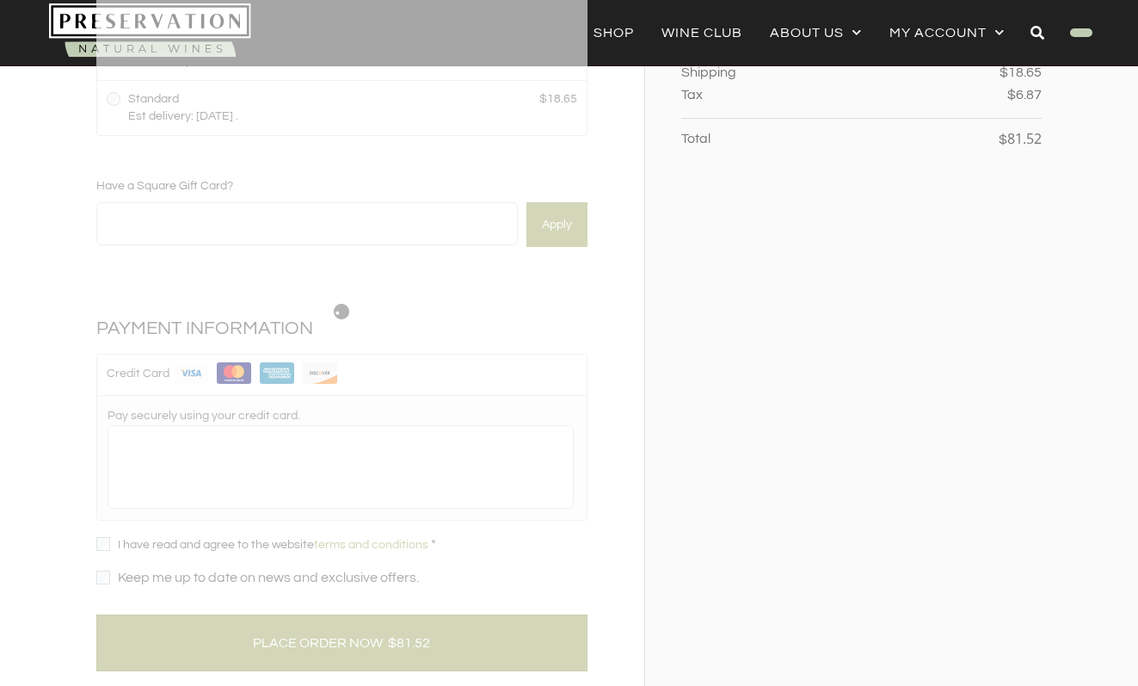
scroll to position [259, 0]
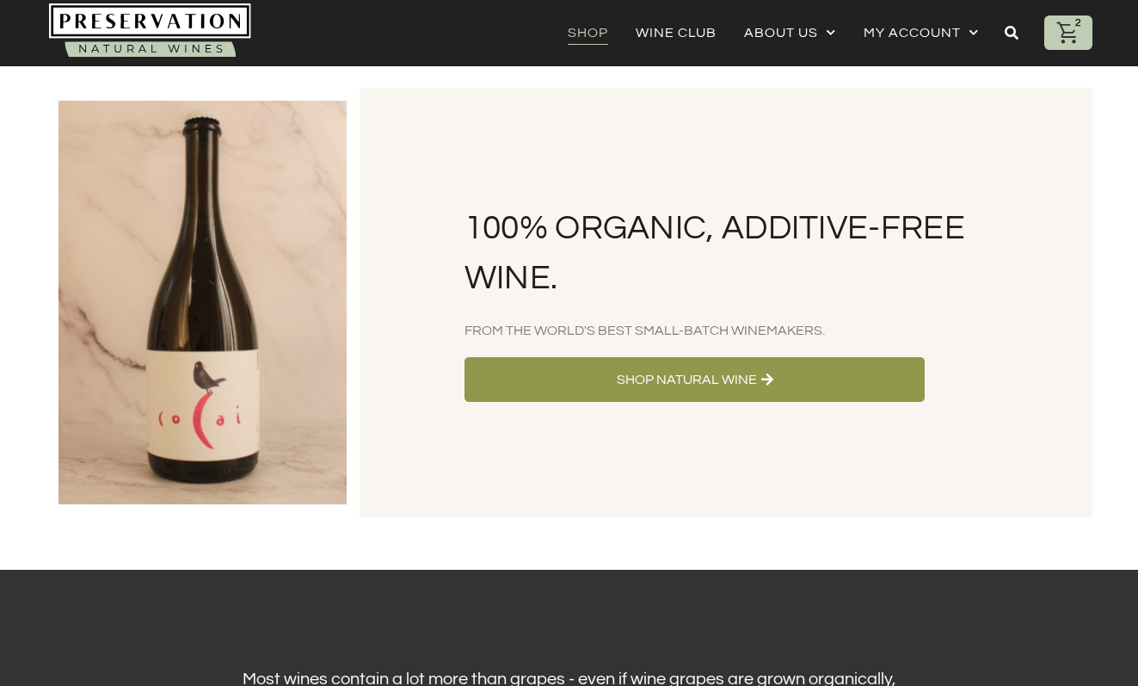
click at [596, 31] on link "Shop" at bounding box center [588, 33] width 40 height 24
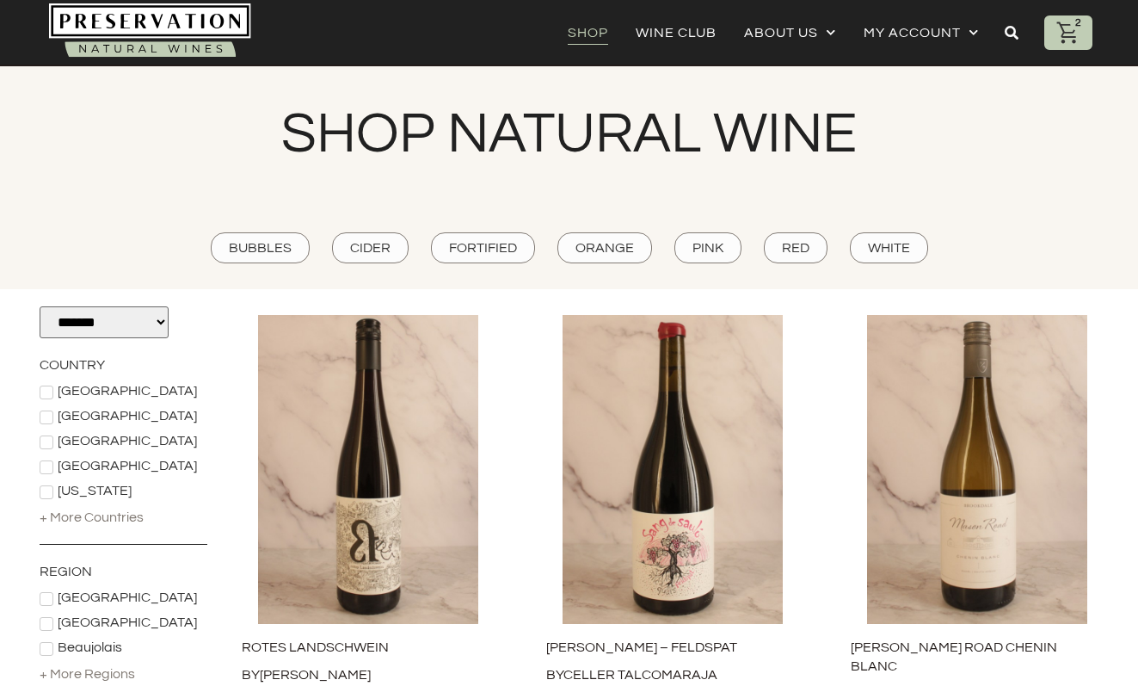
click at [1014, 34] on icon at bounding box center [1012, 33] width 14 height 14
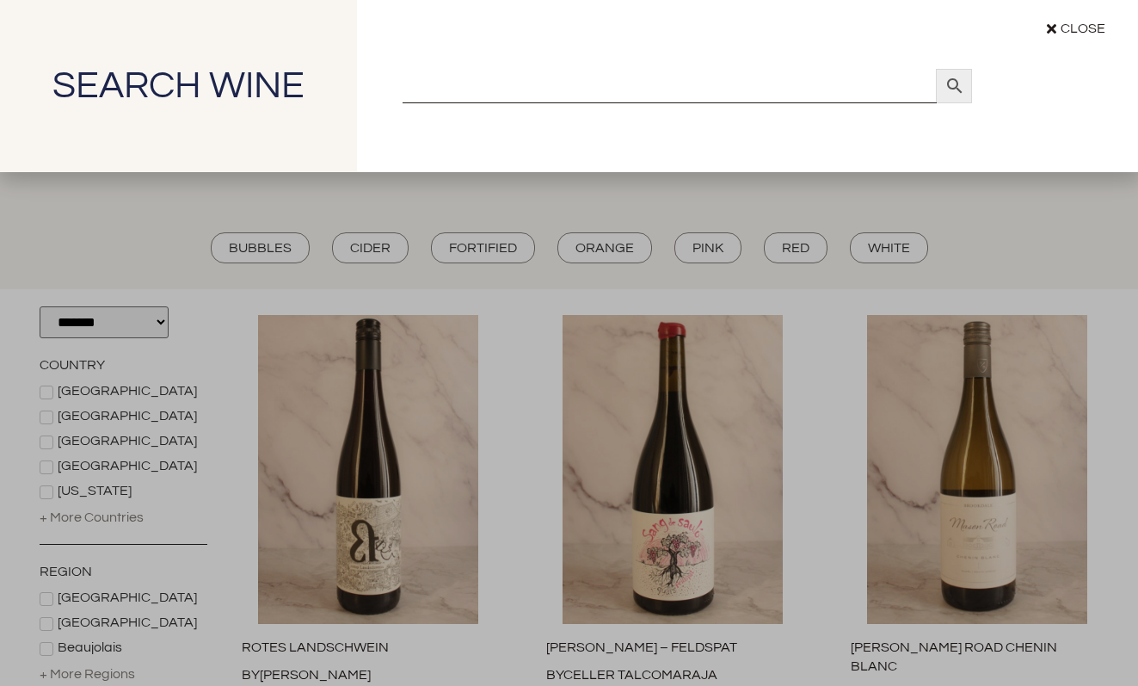
click at [711, 99] on input "Search" at bounding box center [670, 86] width 534 height 34
type input "**********"
click at [915, 79] on span "×" at bounding box center [925, 86] width 24 height 21
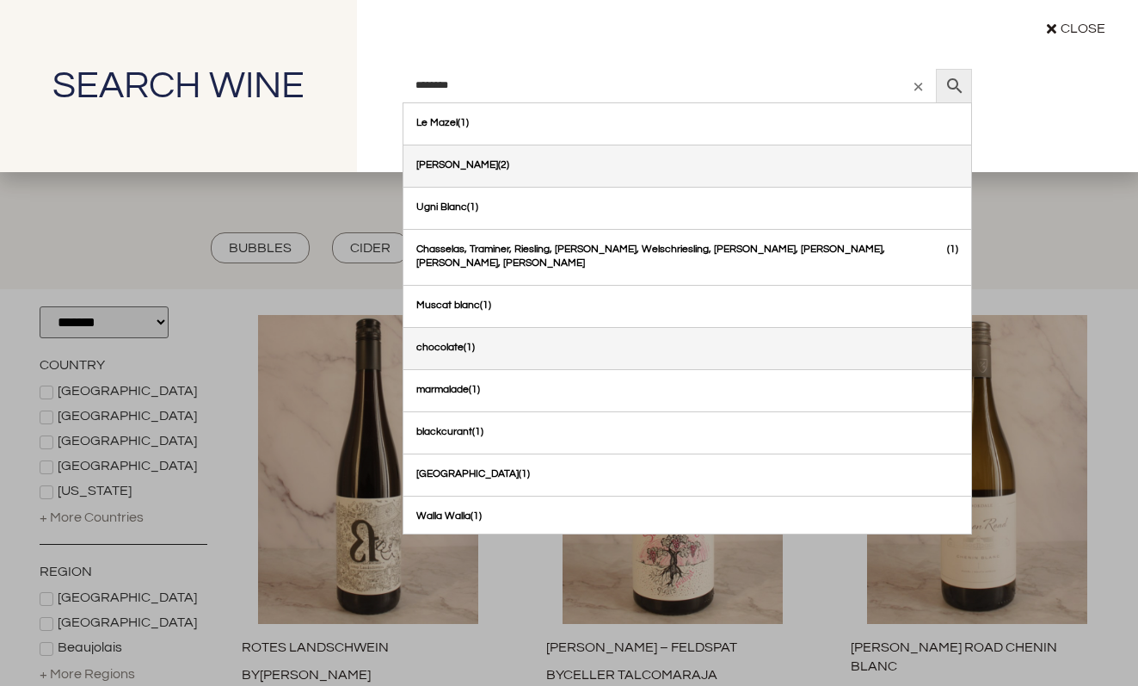
type input "********"
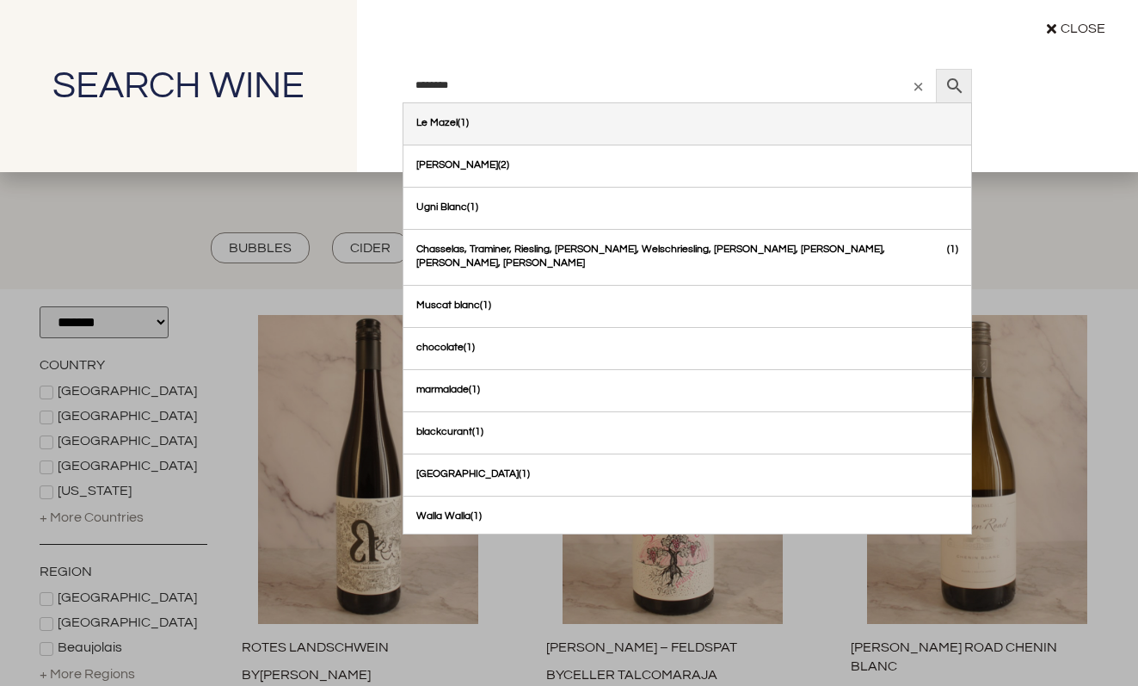
click at [742, 140] on link "Le Mazel" at bounding box center [687, 123] width 568 height 41
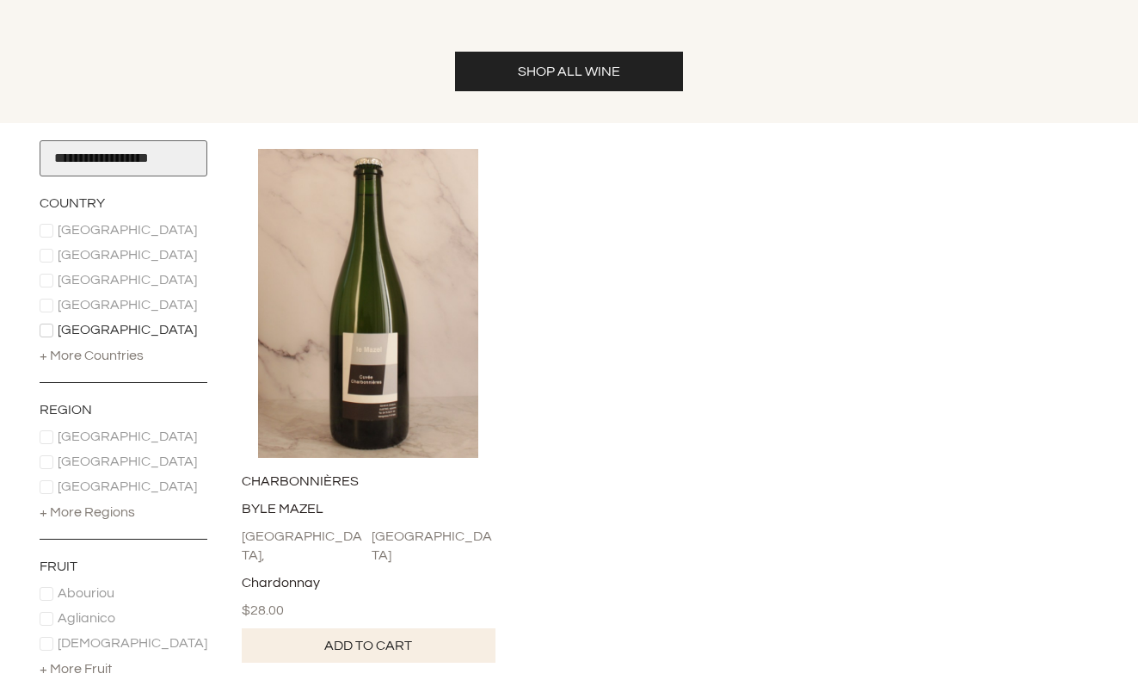
scroll to position [180, 0]
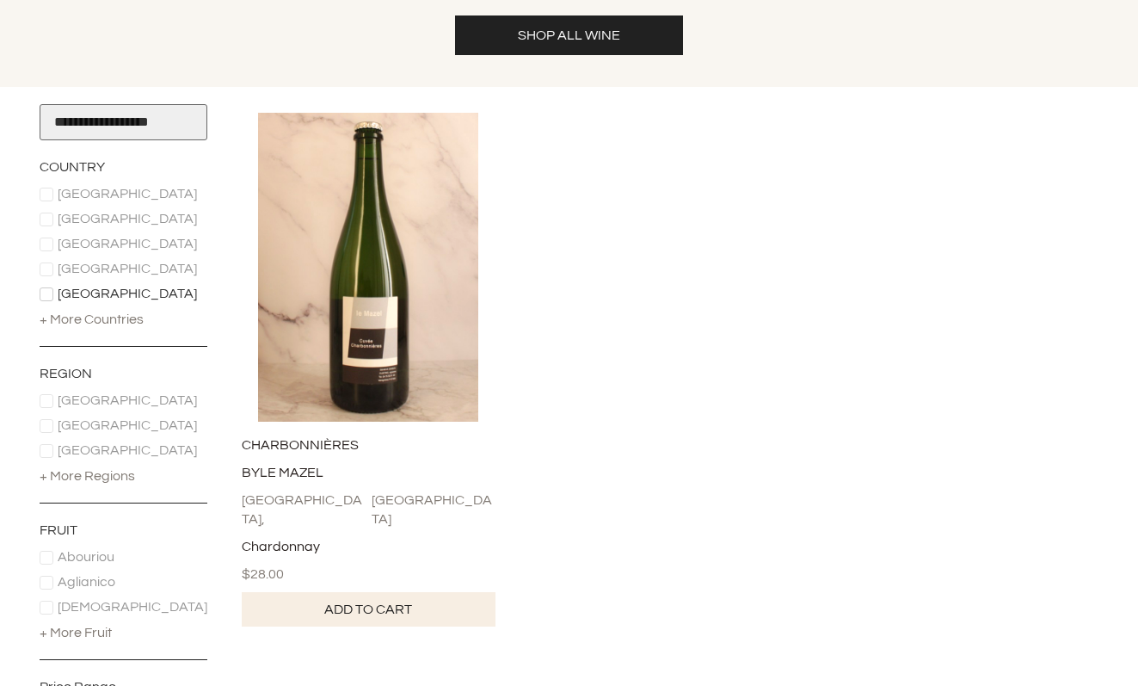
click at [403, 331] on img at bounding box center [368, 267] width 270 height 309
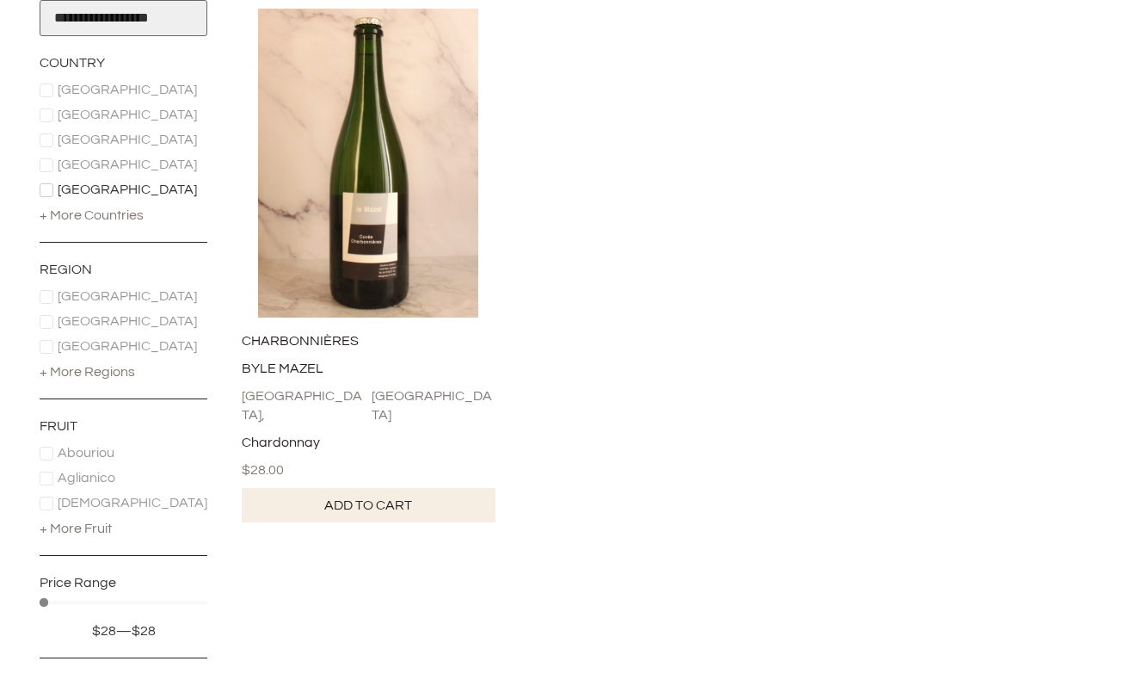
scroll to position [289, 0]
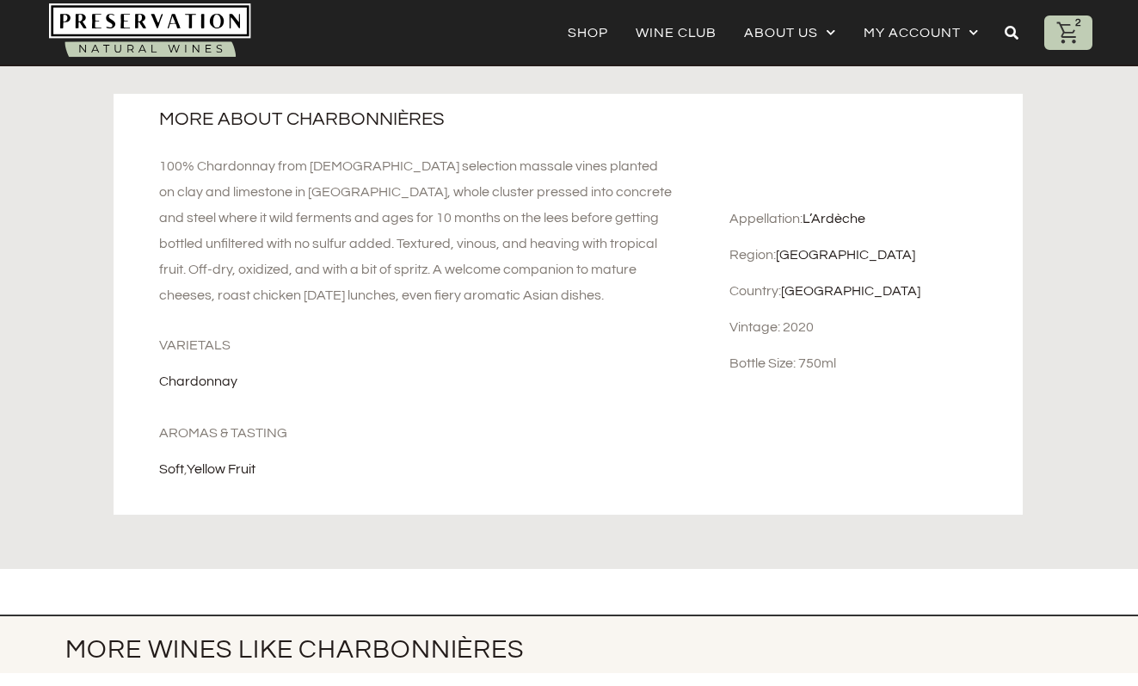
scroll to position [739, 0]
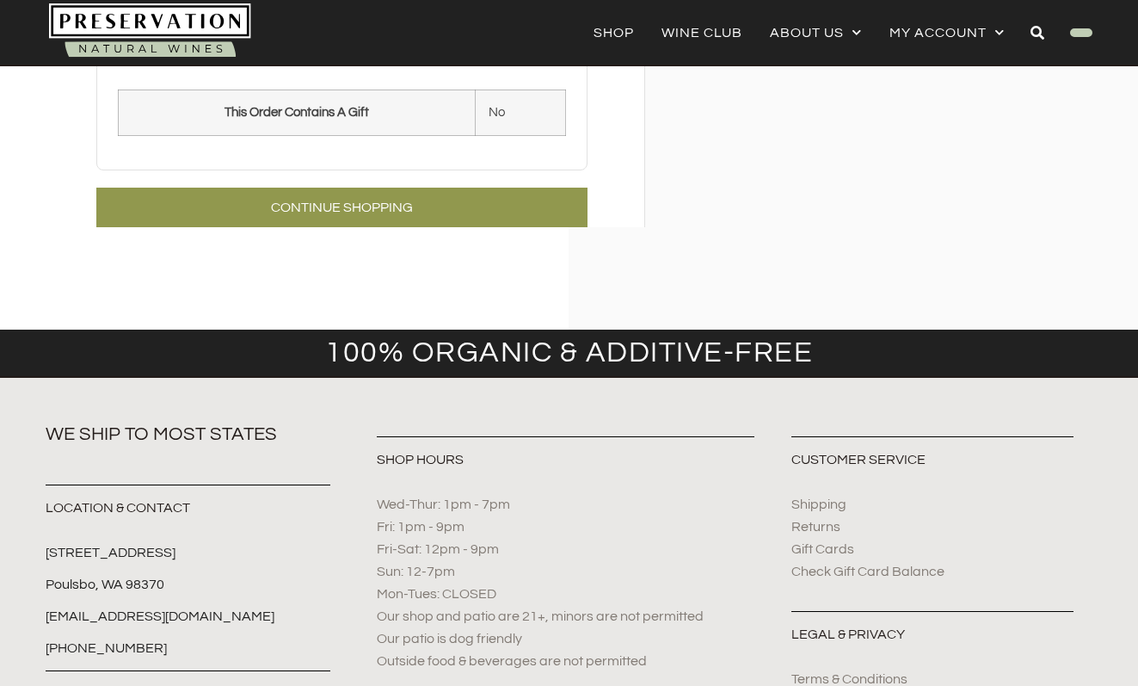
scroll to position [317, 0]
